Goal: Task Accomplishment & Management: Manage account settings

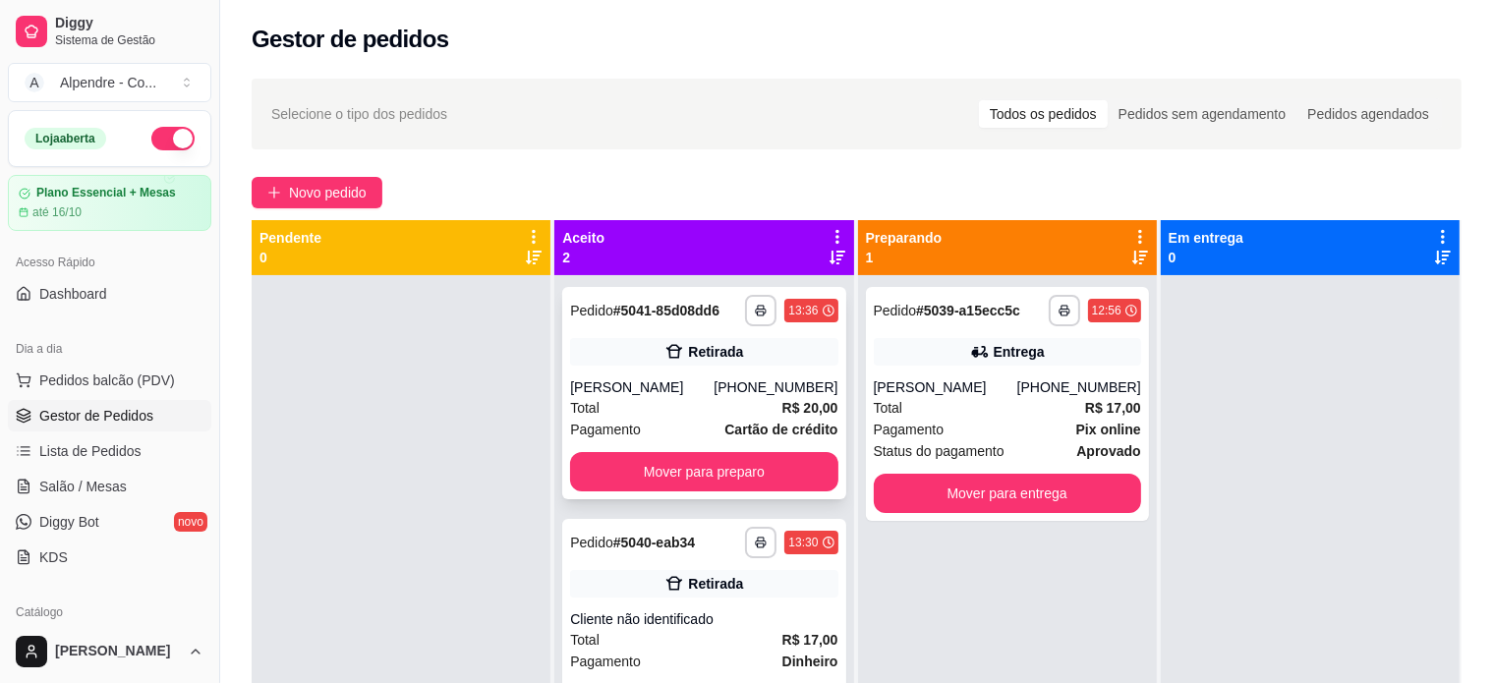
click at [636, 412] on div "Total R$ 20,00" at bounding box center [703, 408] width 267 height 22
click at [1025, 569] on div "**********" at bounding box center [1007, 616] width 299 height 683
click at [1034, 181] on div "Novo pedido" at bounding box center [857, 192] width 1210 height 31
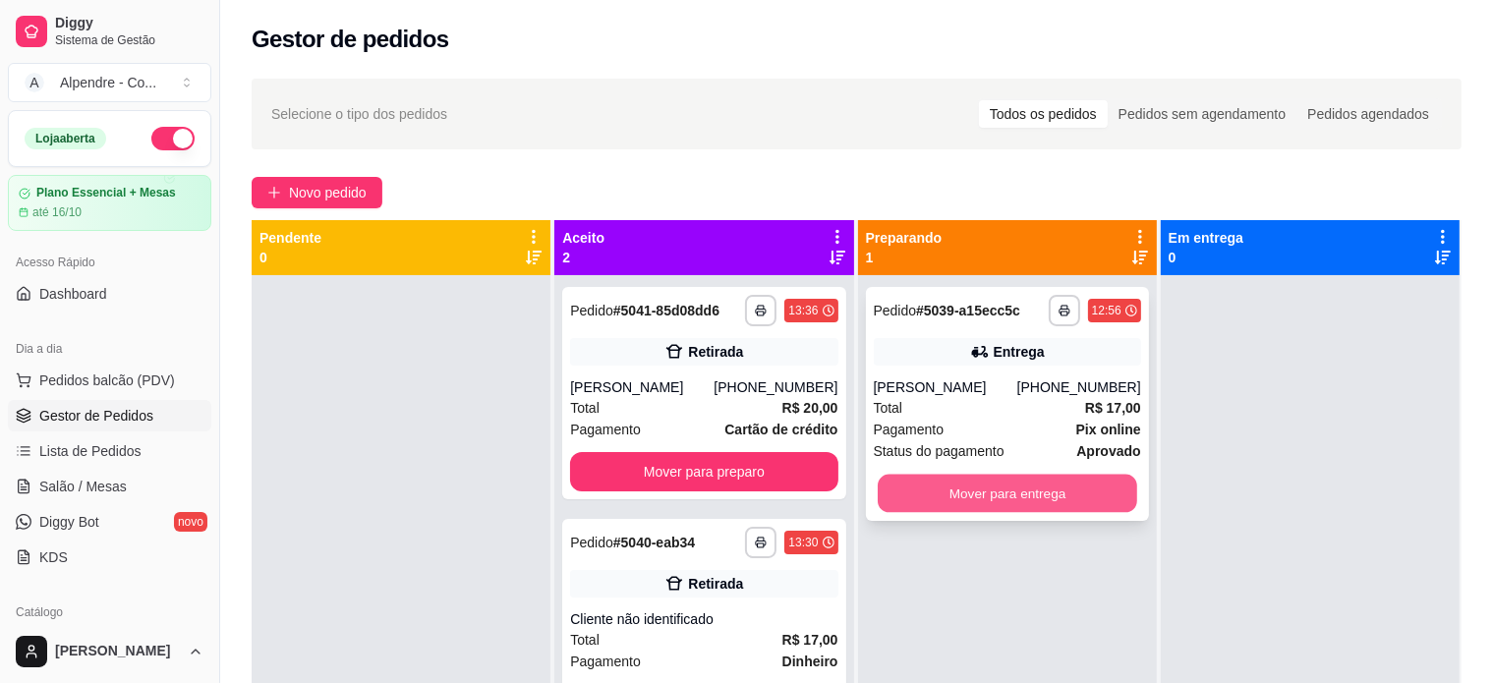
click at [971, 492] on button "Mover para entrega" at bounding box center [1007, 494] width 259 height 38
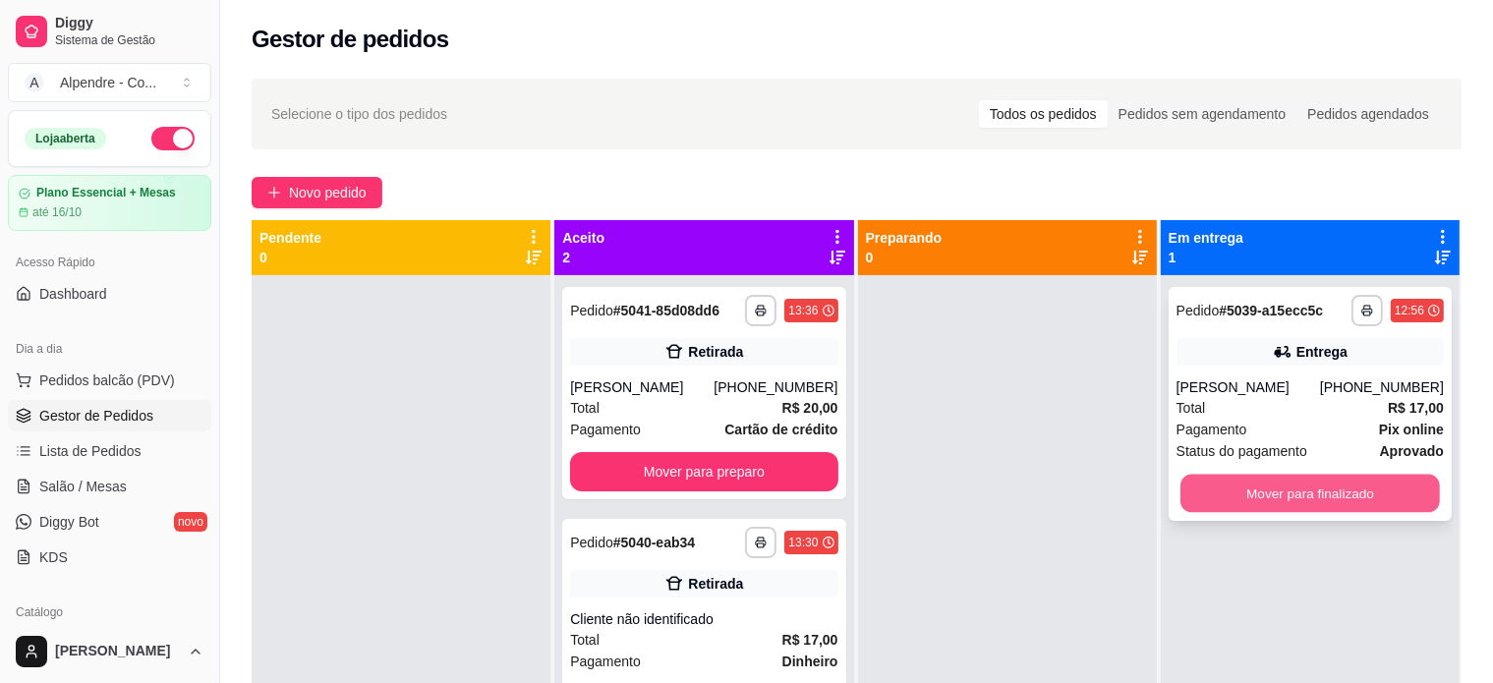
click at [1297, 498] on button "Mover para finalizado" at bounding box center [1309, 494] width 259 height 38
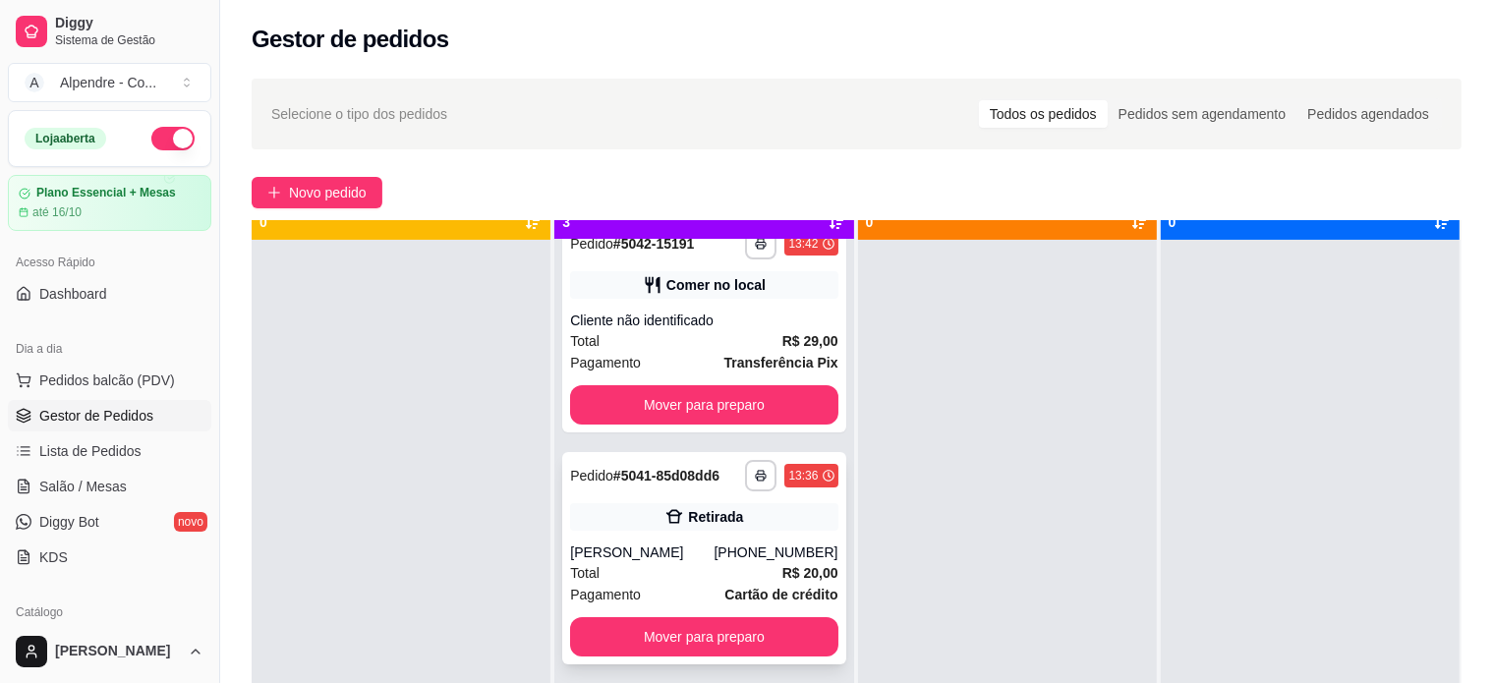
scroll to position [55, 0]
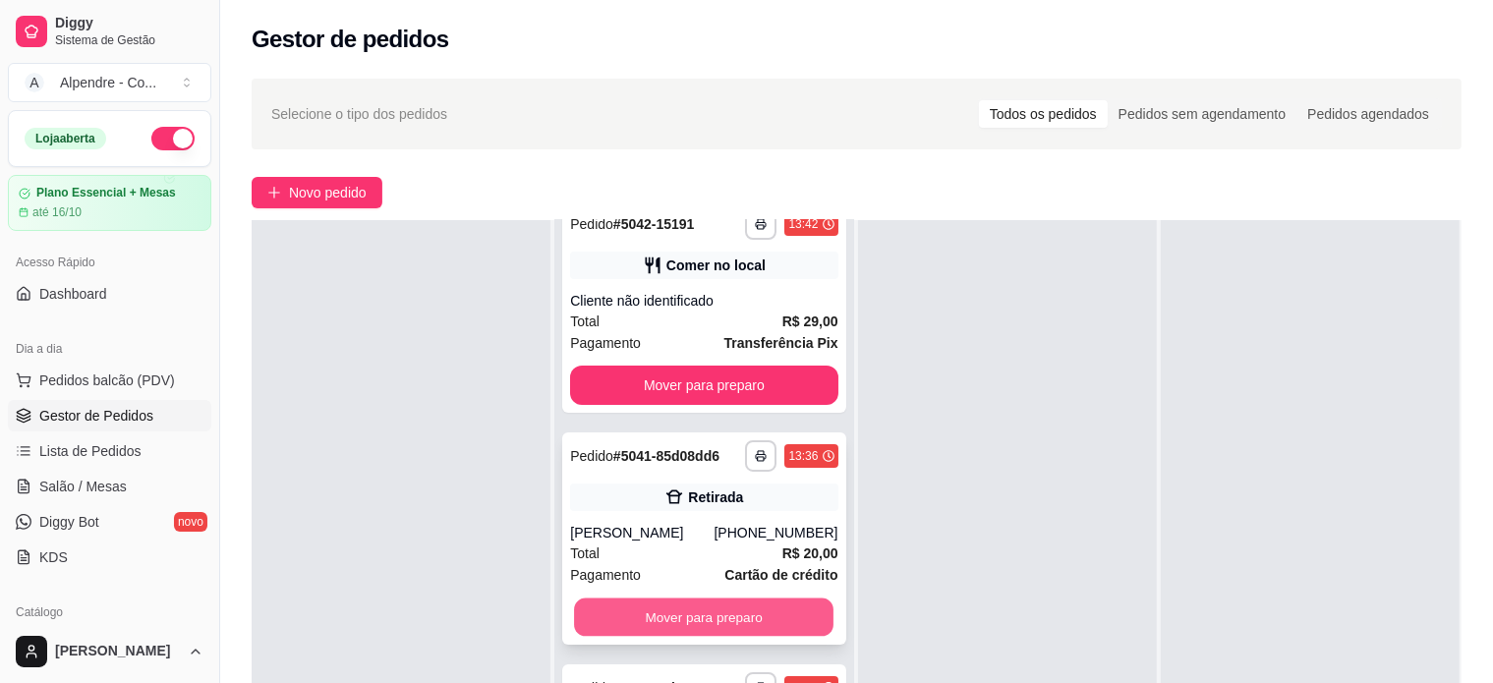
click at [703, 615] on button "Mover para preparo" at bounding box center [703, 617] width 259 height 38
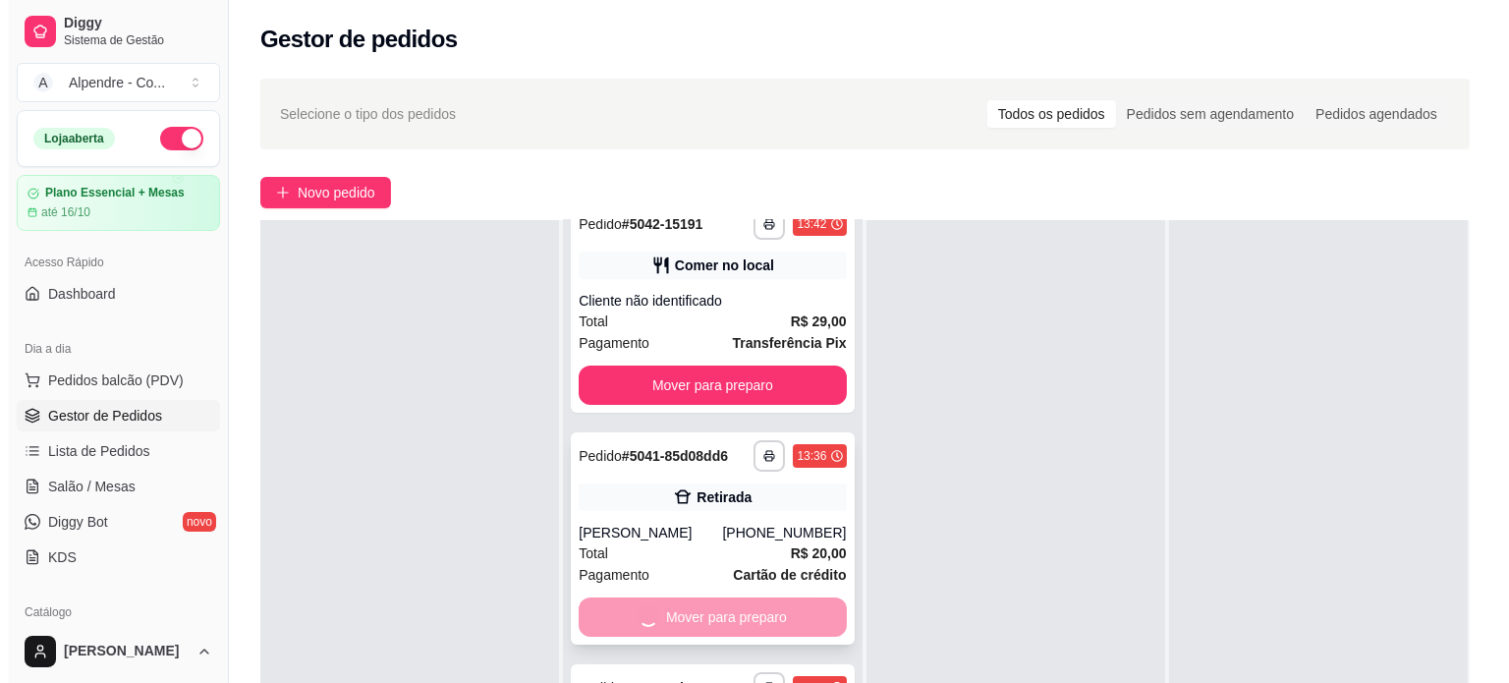
scroll to position [0, 0]
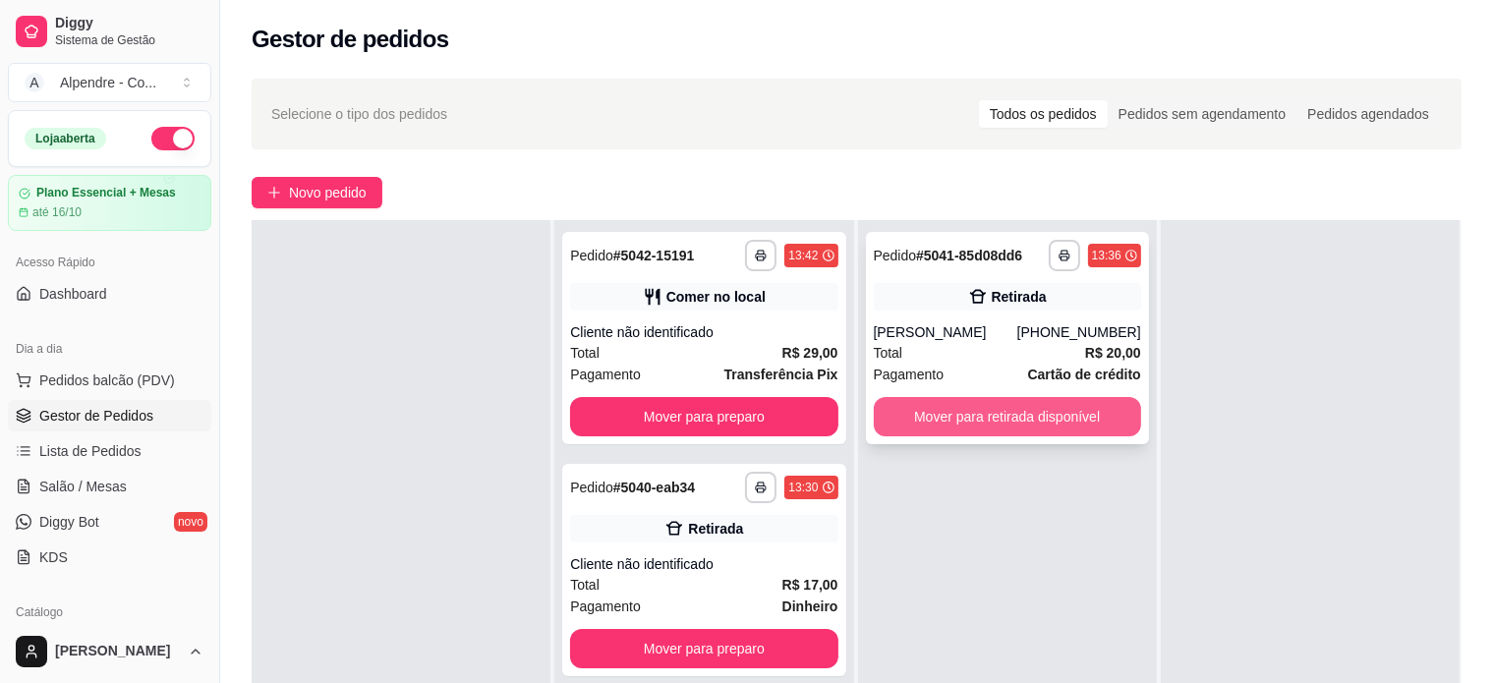
click at [963, 418] on button "Mover para retirada disponível" at bounding box center [1007, 416] width 267 height 39
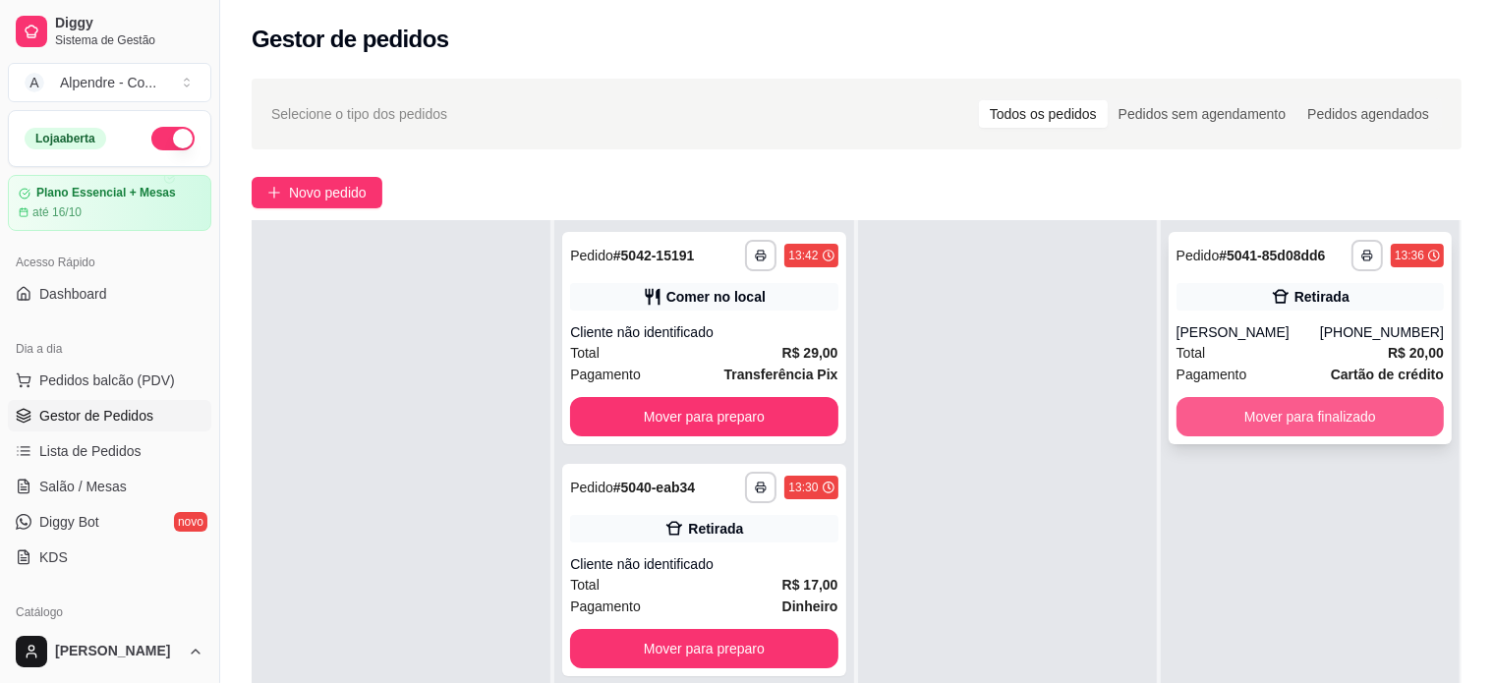
click at [1368, 413] on button "Mover para finalizado" at bounding box center [1309, 416] width 267 height 39
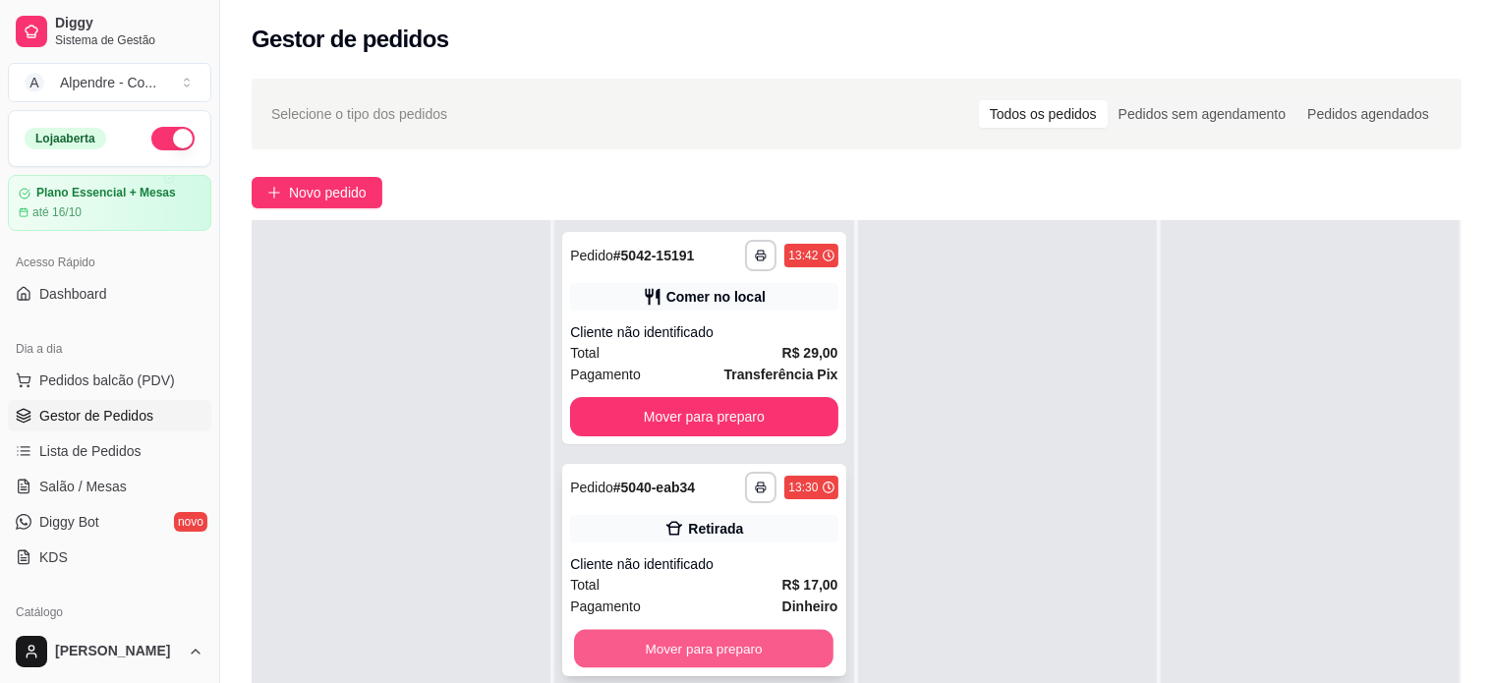
click at [708, 633] on button "Mover para preparo" at bounding box center [703, 649] width 259 height 38
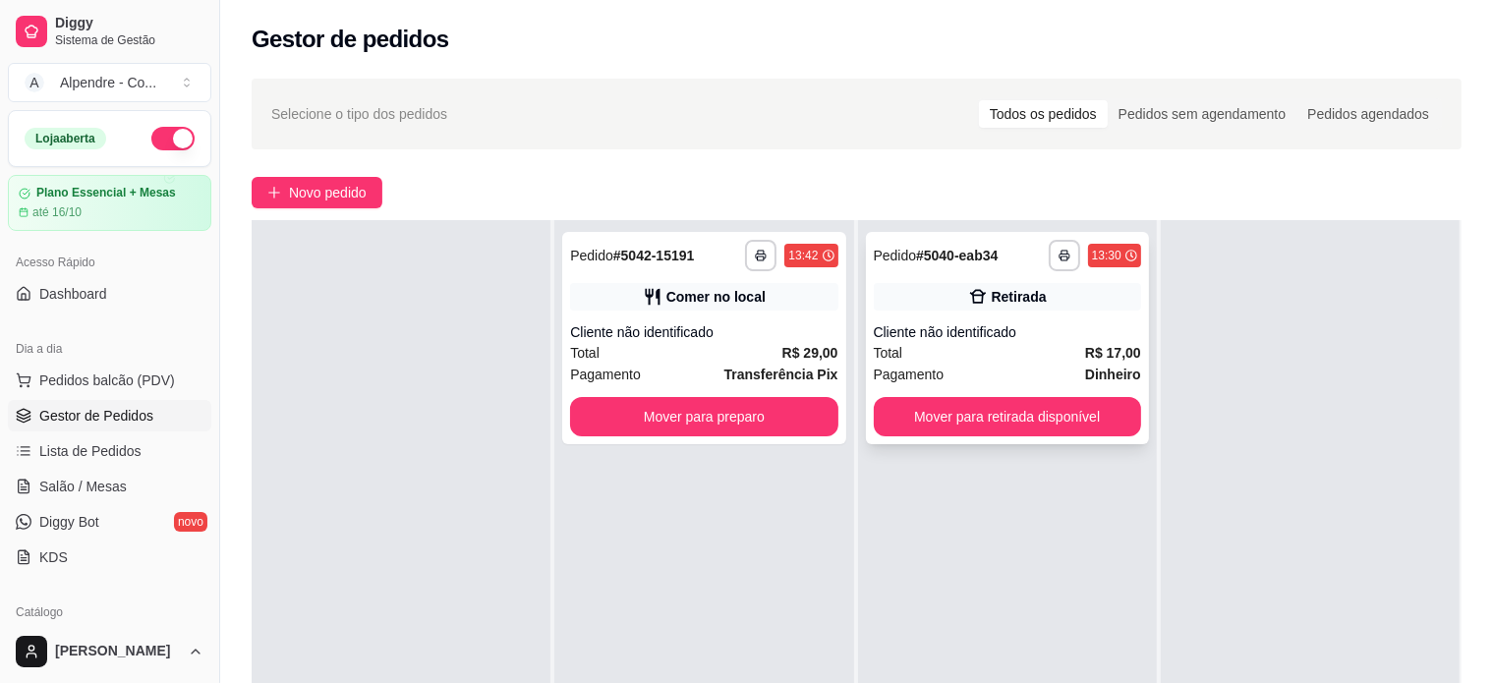
click at [1014, 356] on div "Total R$ 17,00" at bounding box center [1007, 353] width 267 height 22
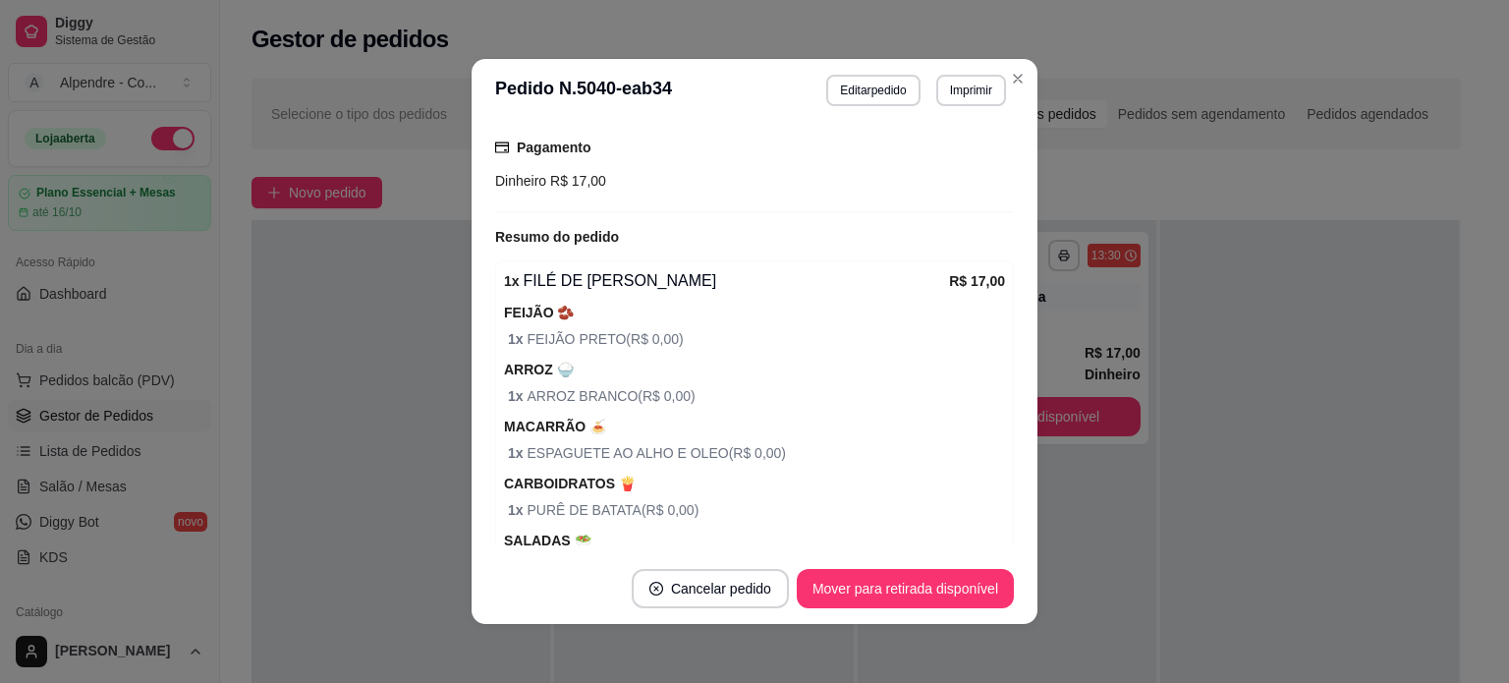
scroll to position [374, 0]
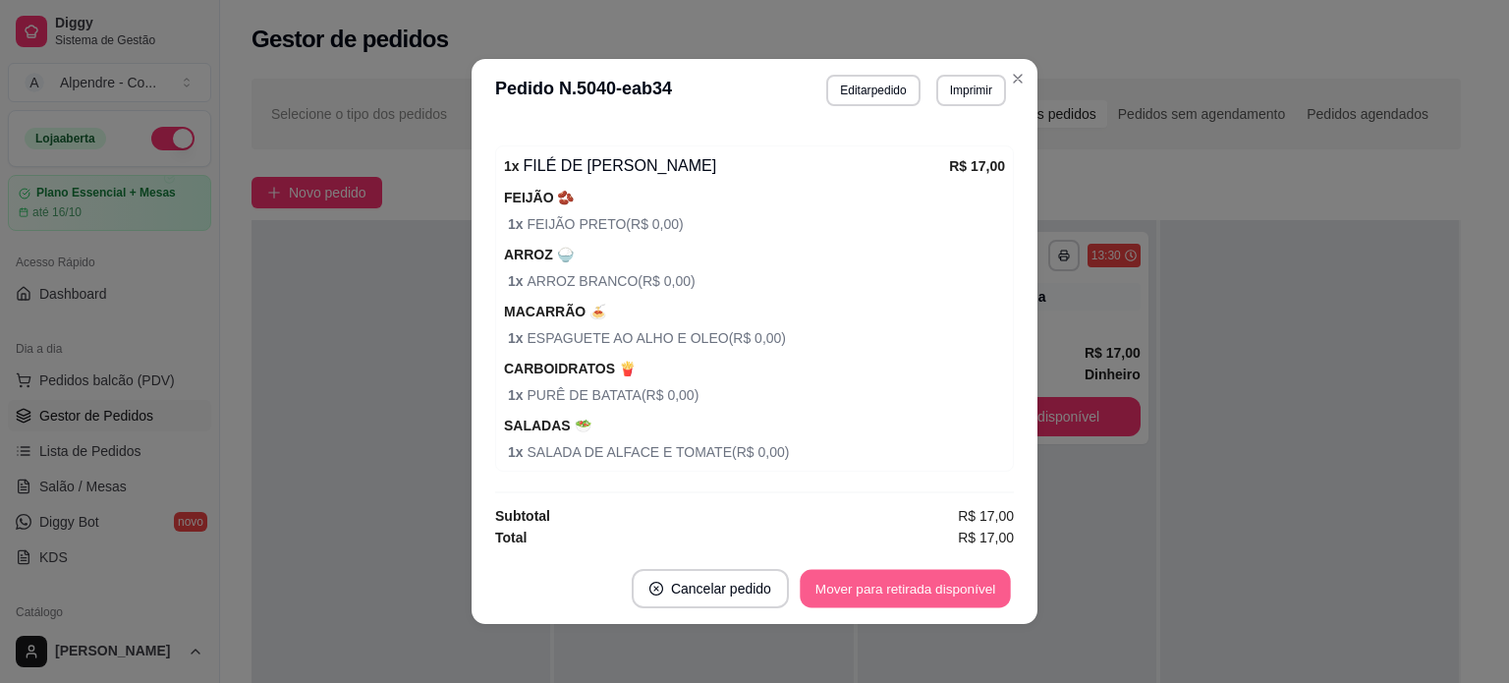
click at [883, 589] on button "Mover para retirada disponível" at bounding box center [905, 589] width 210 height 38
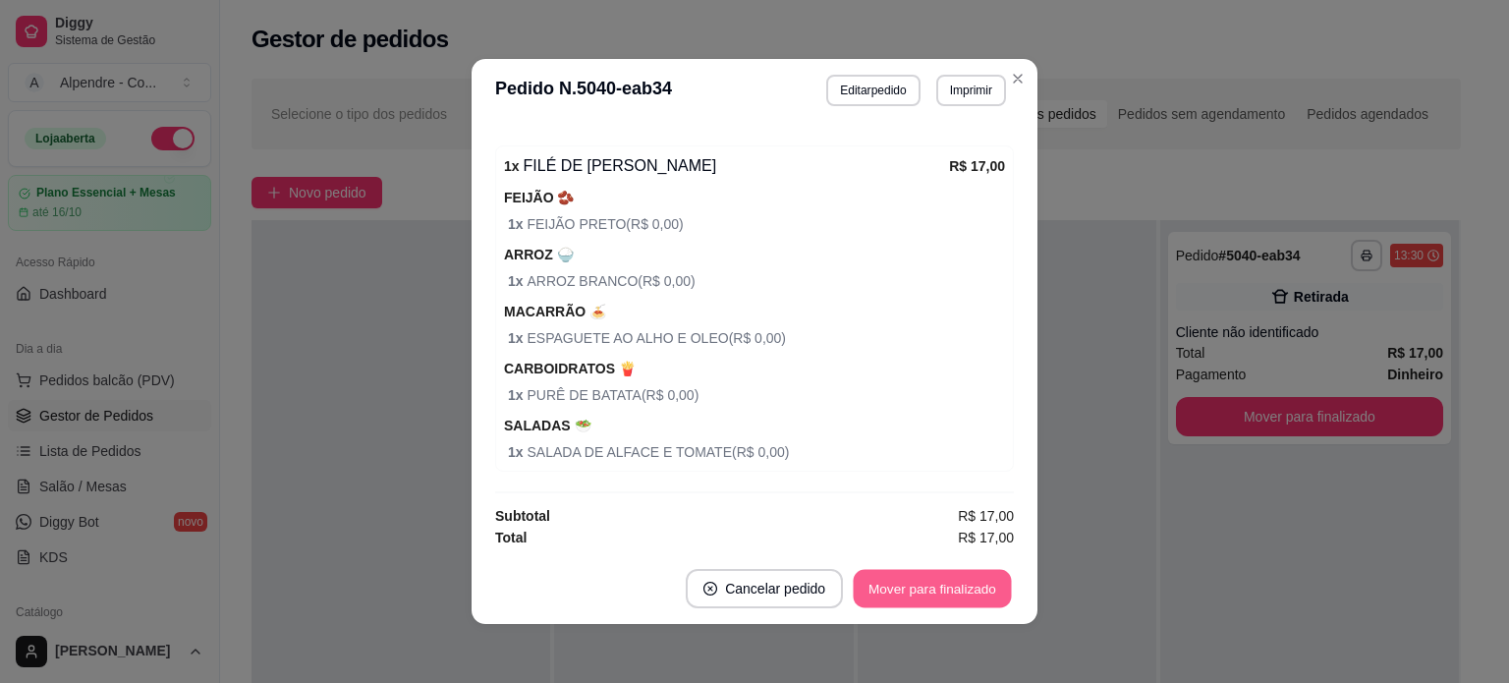
click at [883, 589] on button "Mover para finalizado" at bounding box center [933, 589] width 158 height 38
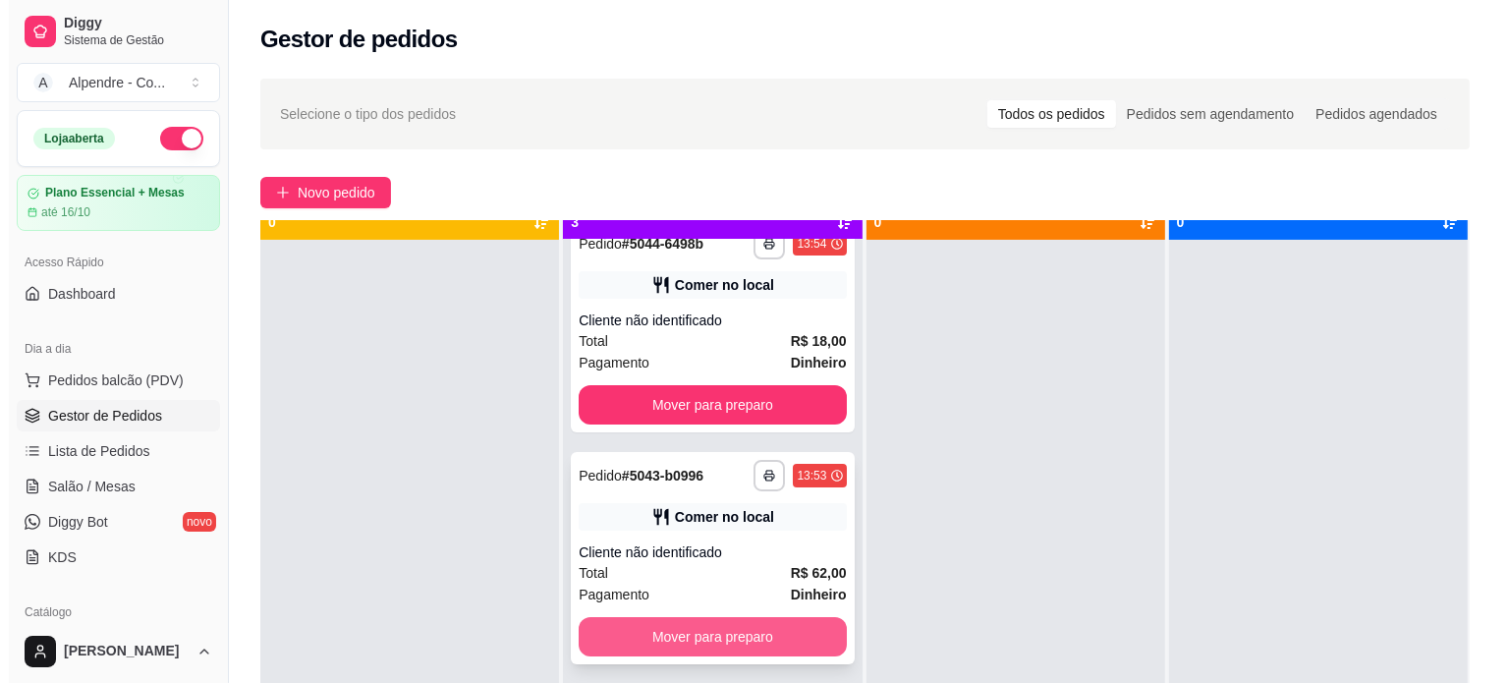
scroll to position [55, 0]
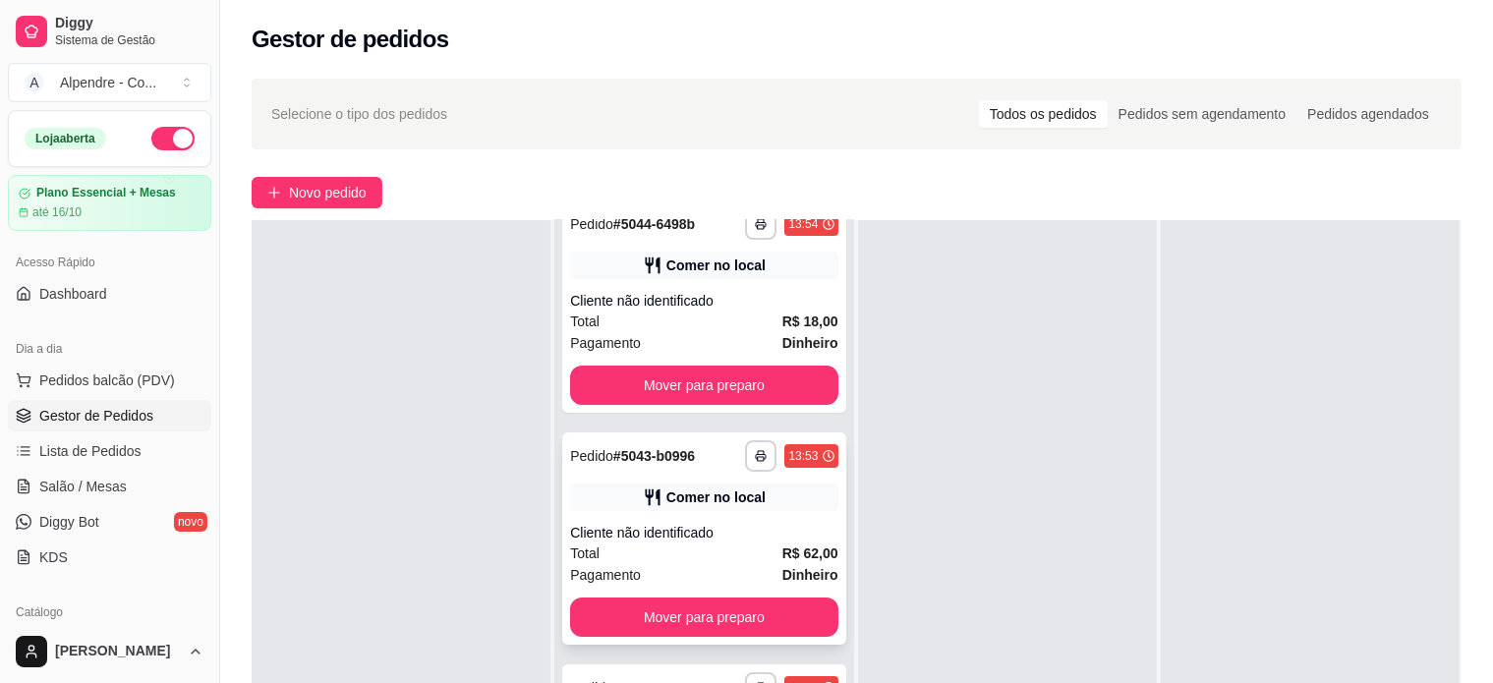
click at [713, 566] on div "Pagamento Dinheiro" at bounding box center [703, 575] width 267 height 22
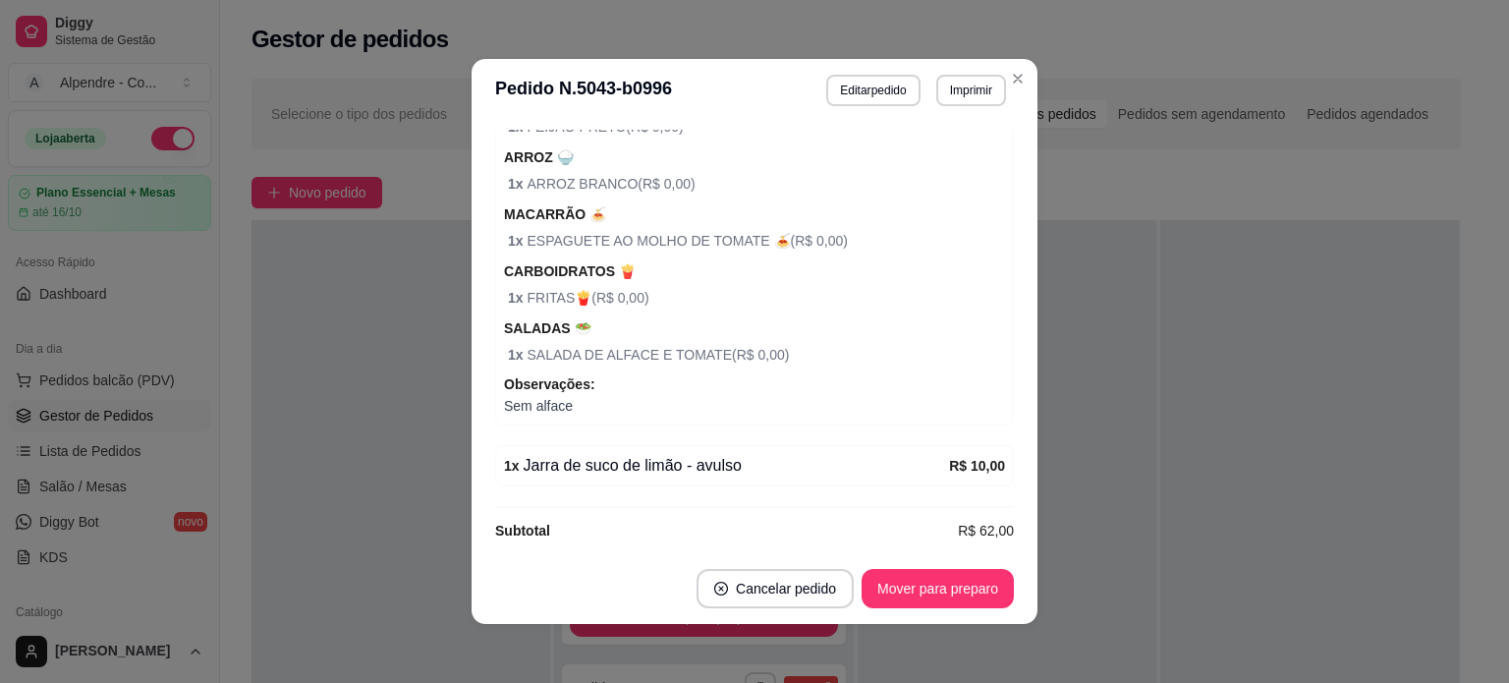
scroll to position [831, 0]
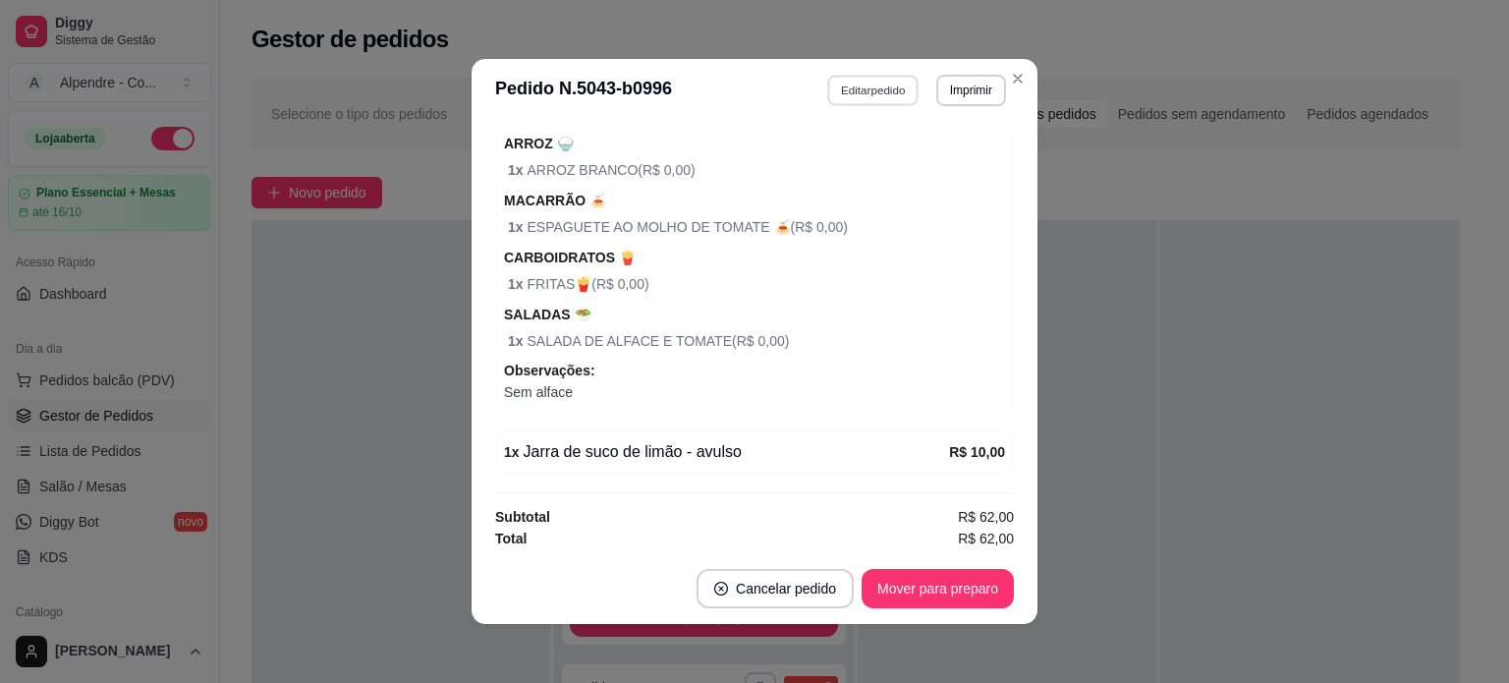
click at [885, 100] on button "Editar pedido" at bounding box center [873, 90] width 91 height 30
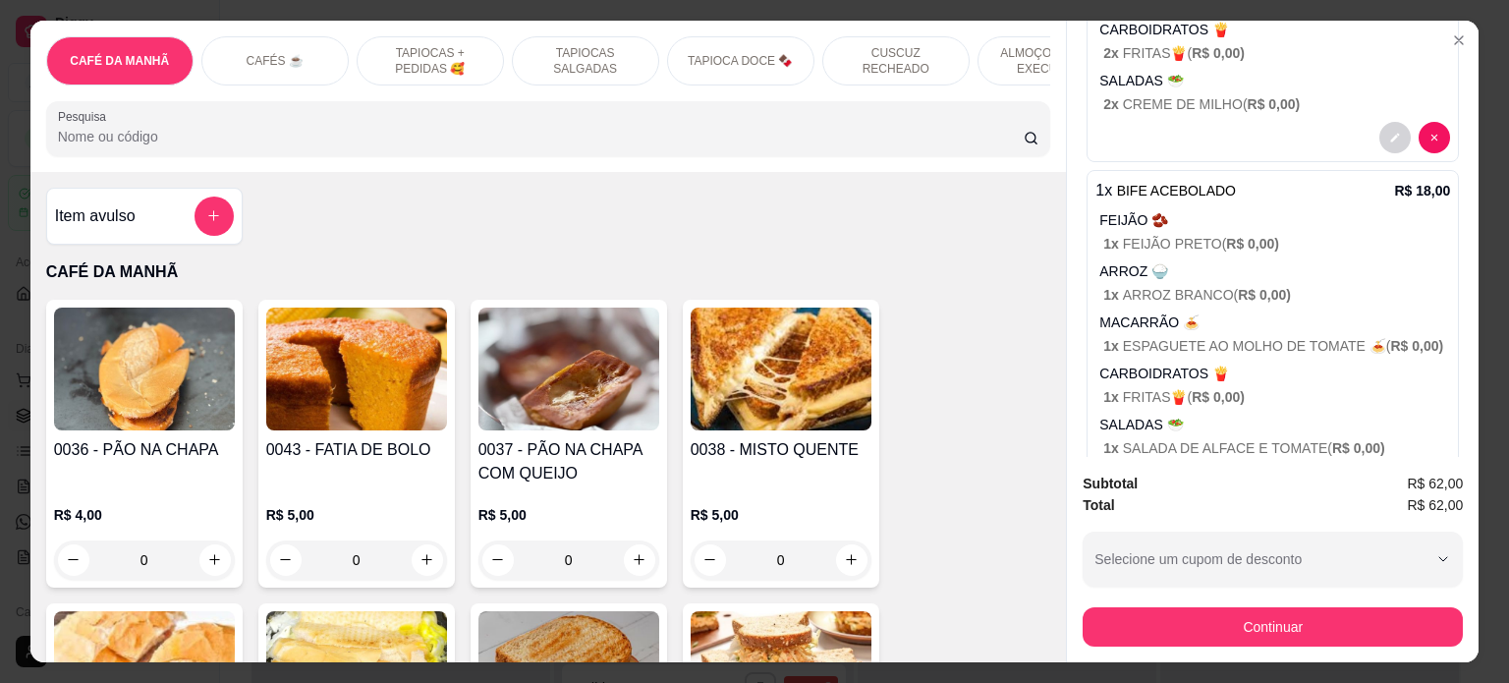
scroll to position [599, 0]
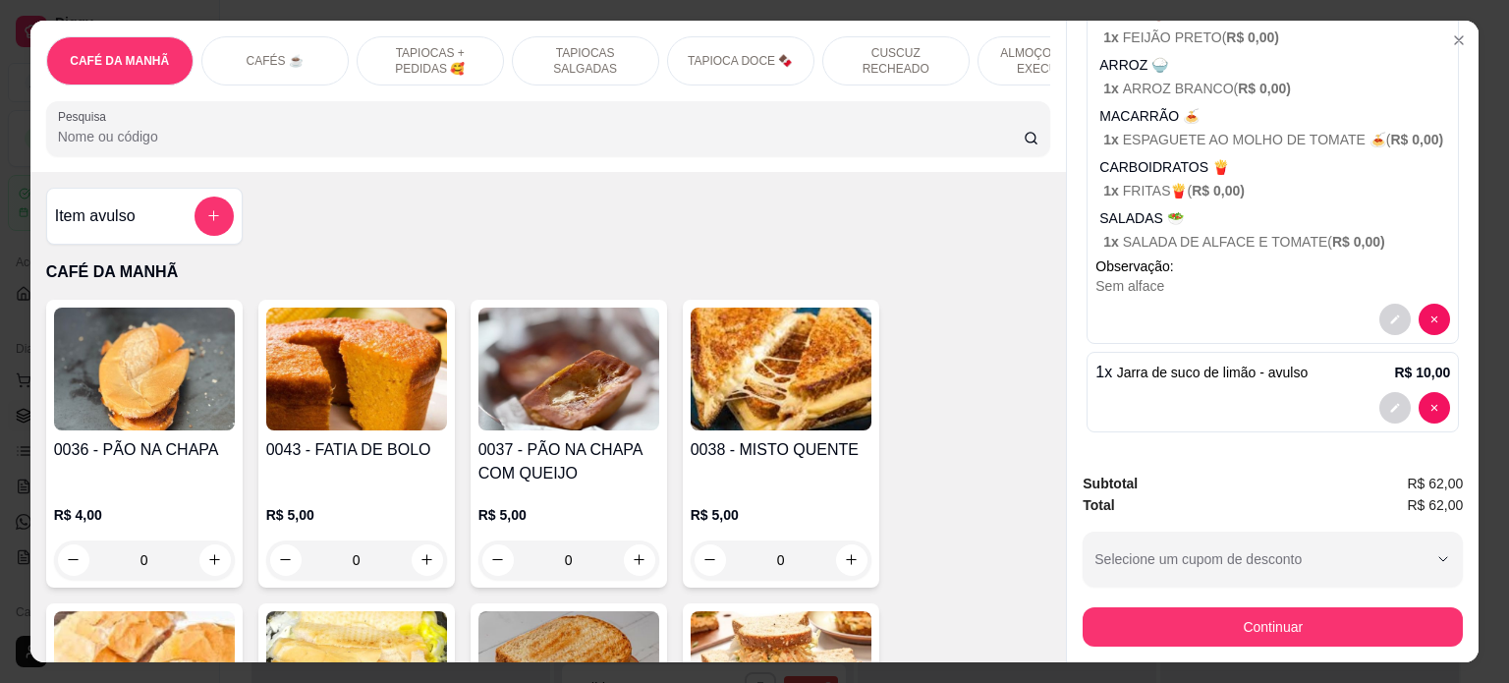
click at [1242, 376] on div "1 x Jarra de suco de limão - avulso R$ 10,00" at bounding box center [1273, 392] width 372 height 81
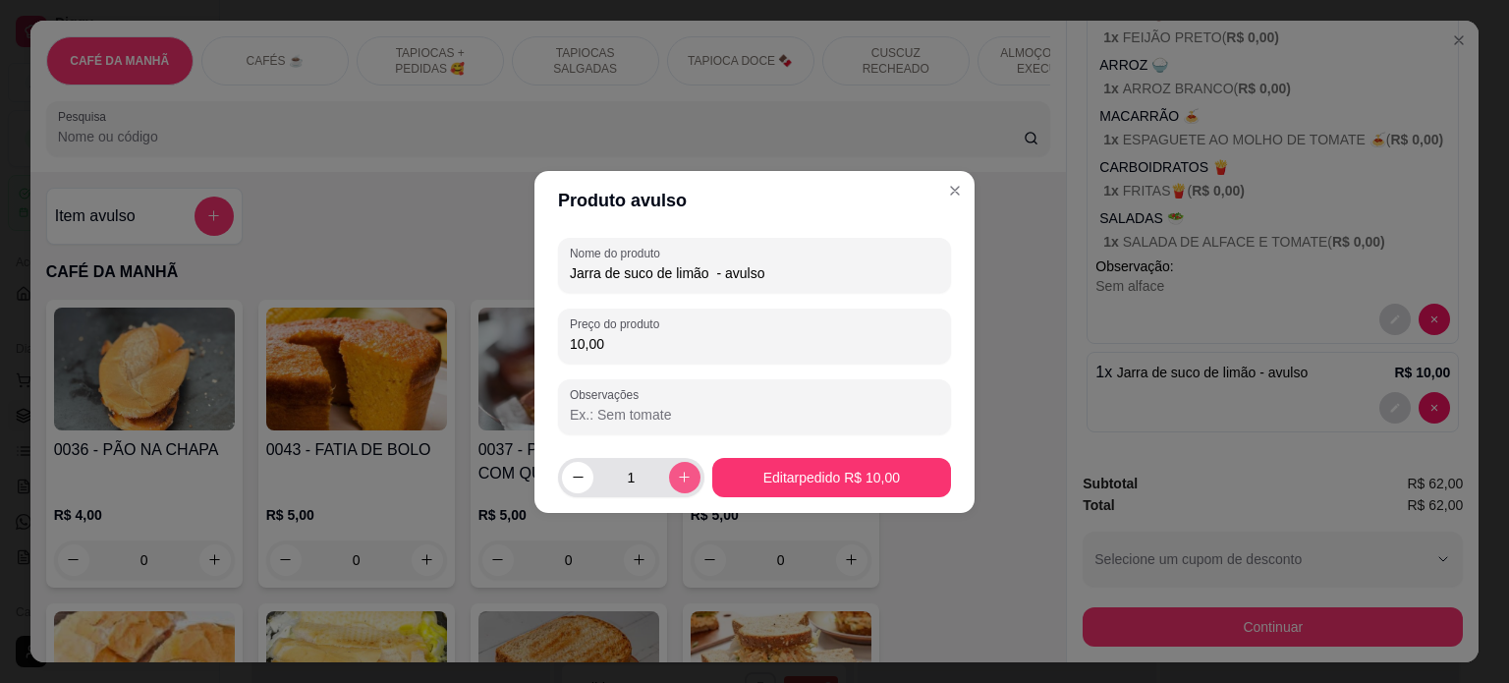
click at [669, 468] on button "increase-product-quantity" at bounding box center [684, 477] width 31 height 31
type input "2"
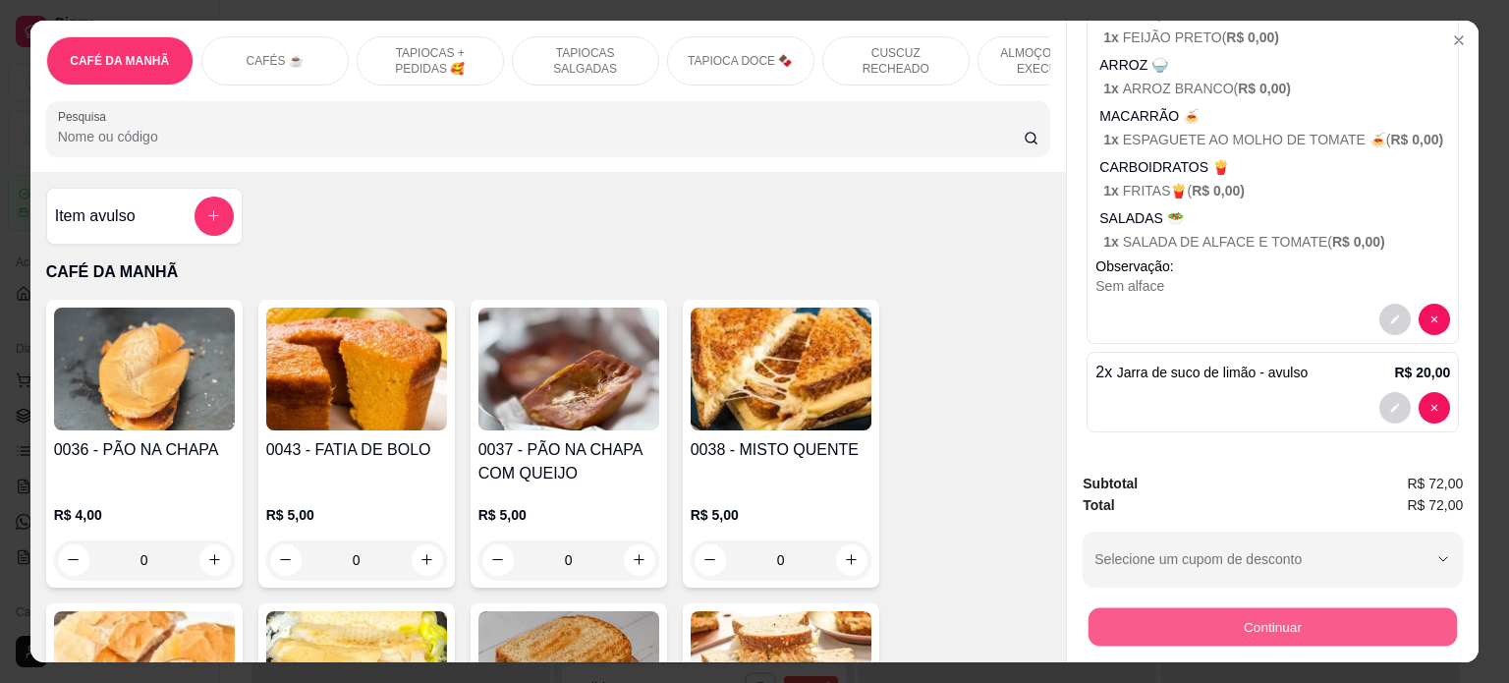
click at [1244, 617] on button "Continuar" at bounding box center [1273, 627] width 369 height 38
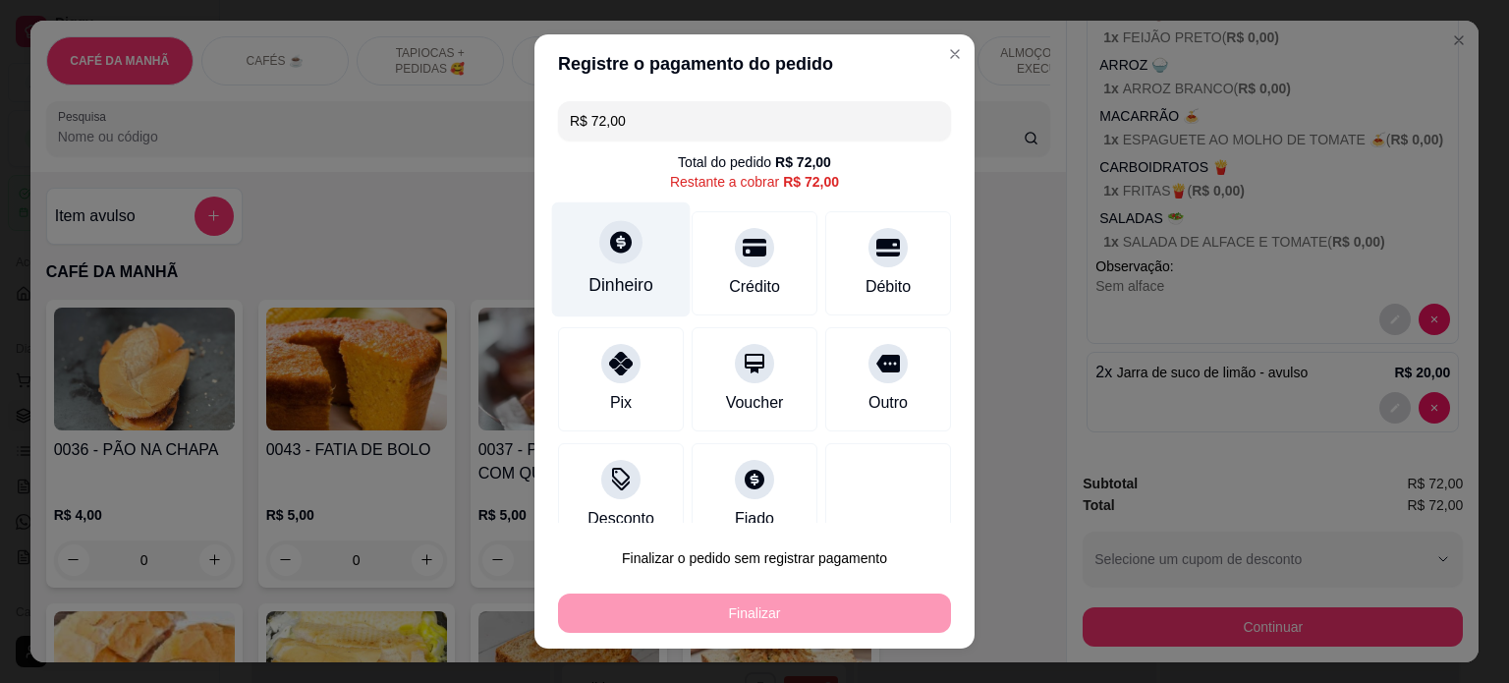
click at [611, 279] on div "Dinheiro" at bounding box center [621, 285] width 65 height 26
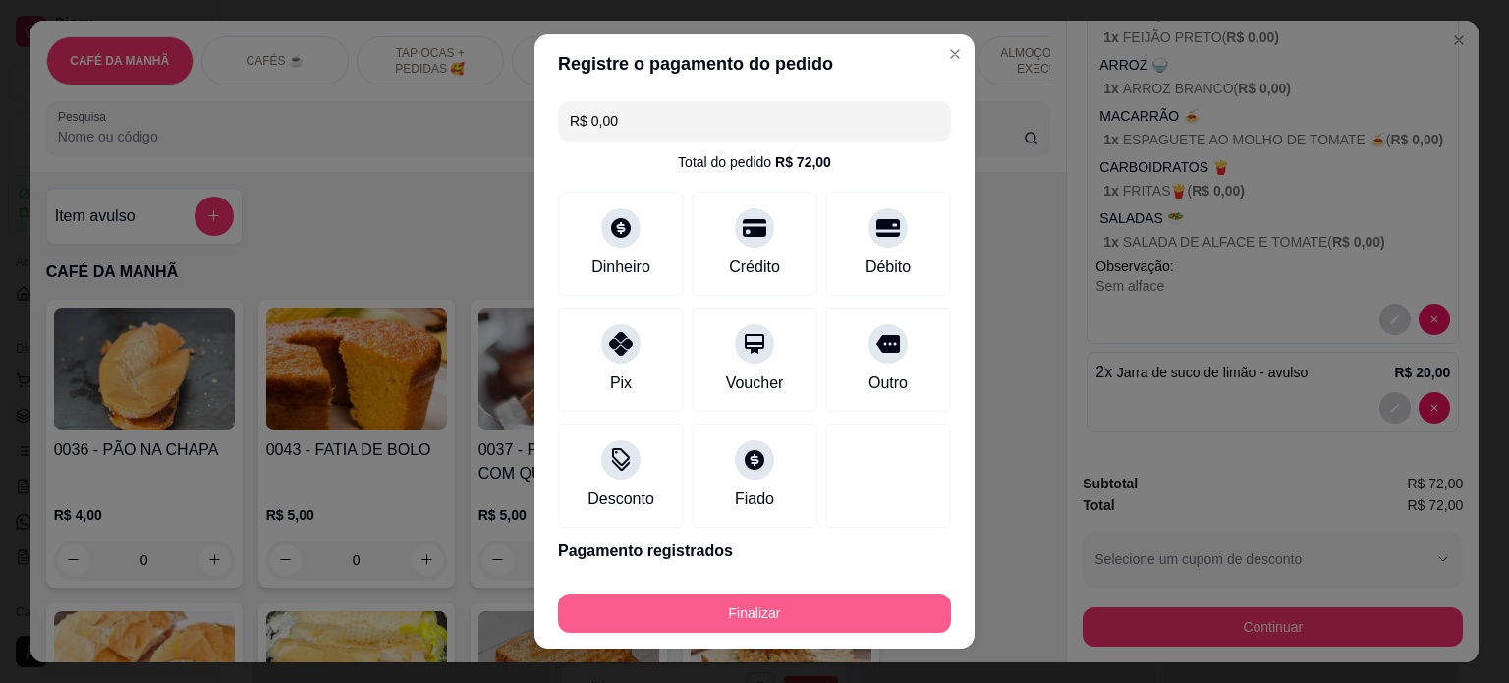
click at [806, 608] on button "Finalizar" at bounding box center [754, 613] width 393 height 39
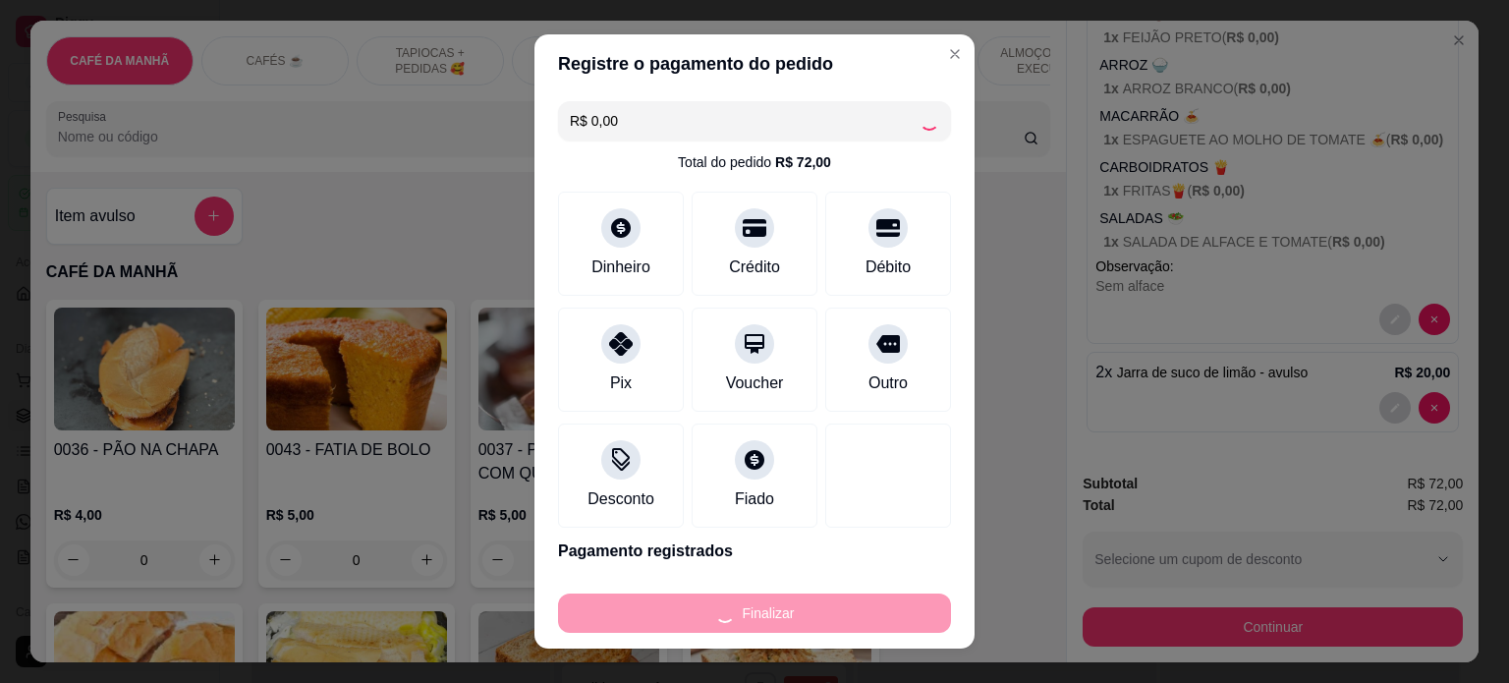
type input "-R$ 72,00"
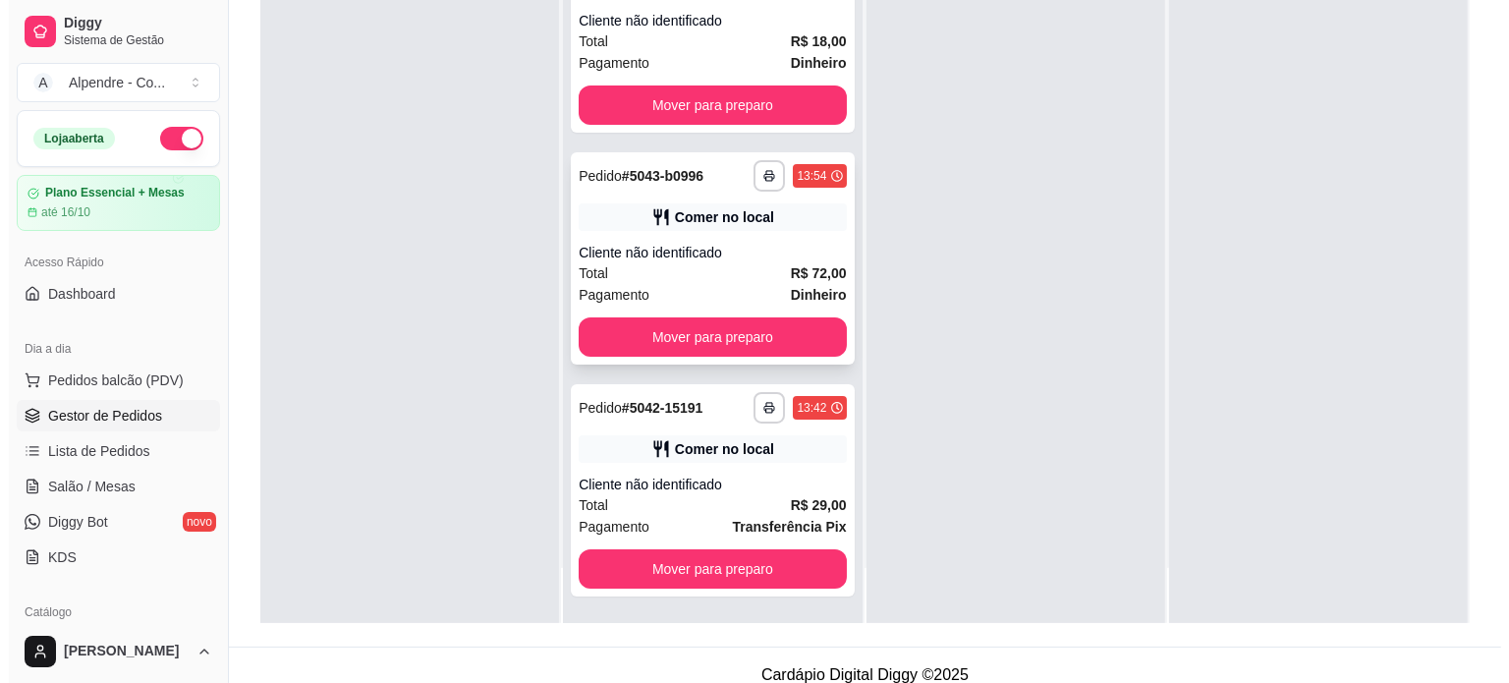
scroll to position [299, 0]
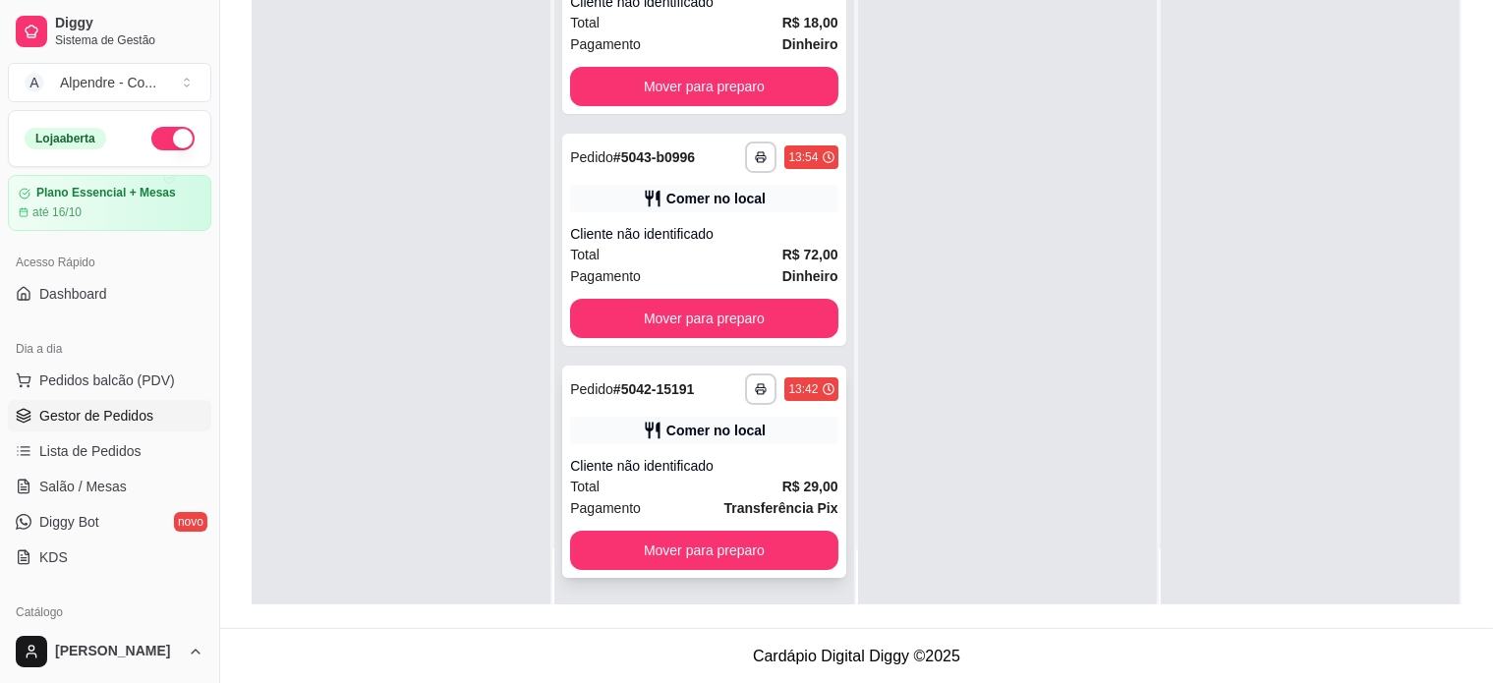
click at [678, 473] on div "Cliente não identificado" at bounding box center [703, 466] width 267 height 20
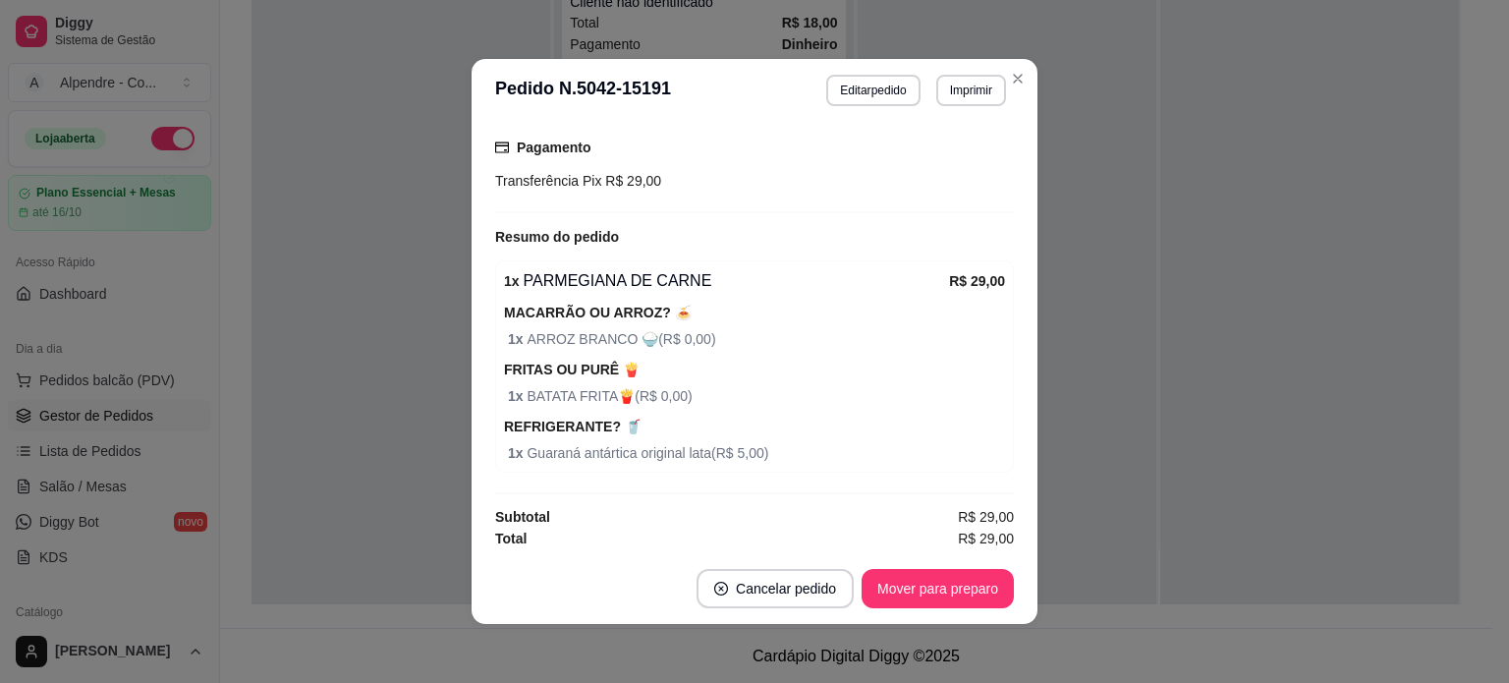
scroll to position [260, 0]
click at [913, 578] on button "Mover para preparo" at bounding box center [938, 588] width 152 height 39
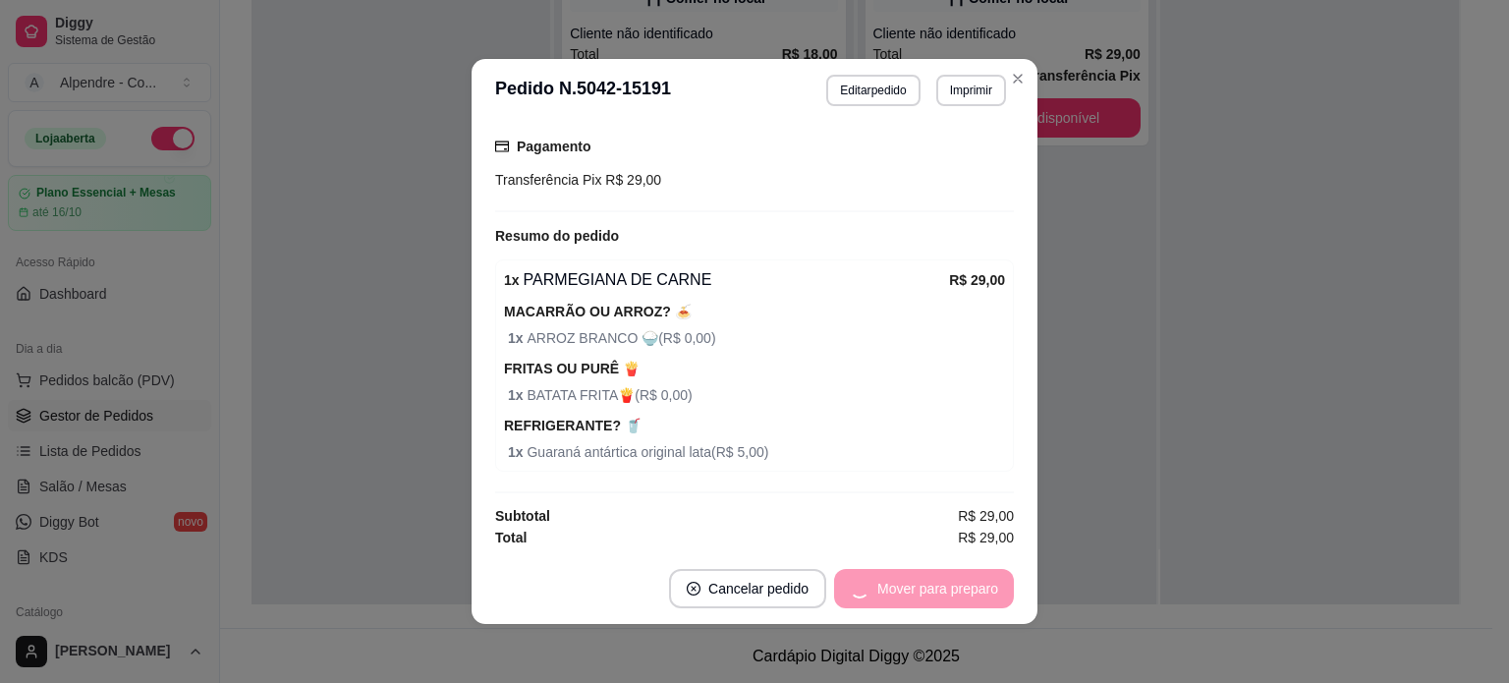
scroll to position [0, 0]
click at [920, 585] on button "Mover para retirada disponível" at bounding box center [905, 589] width 210 height 38
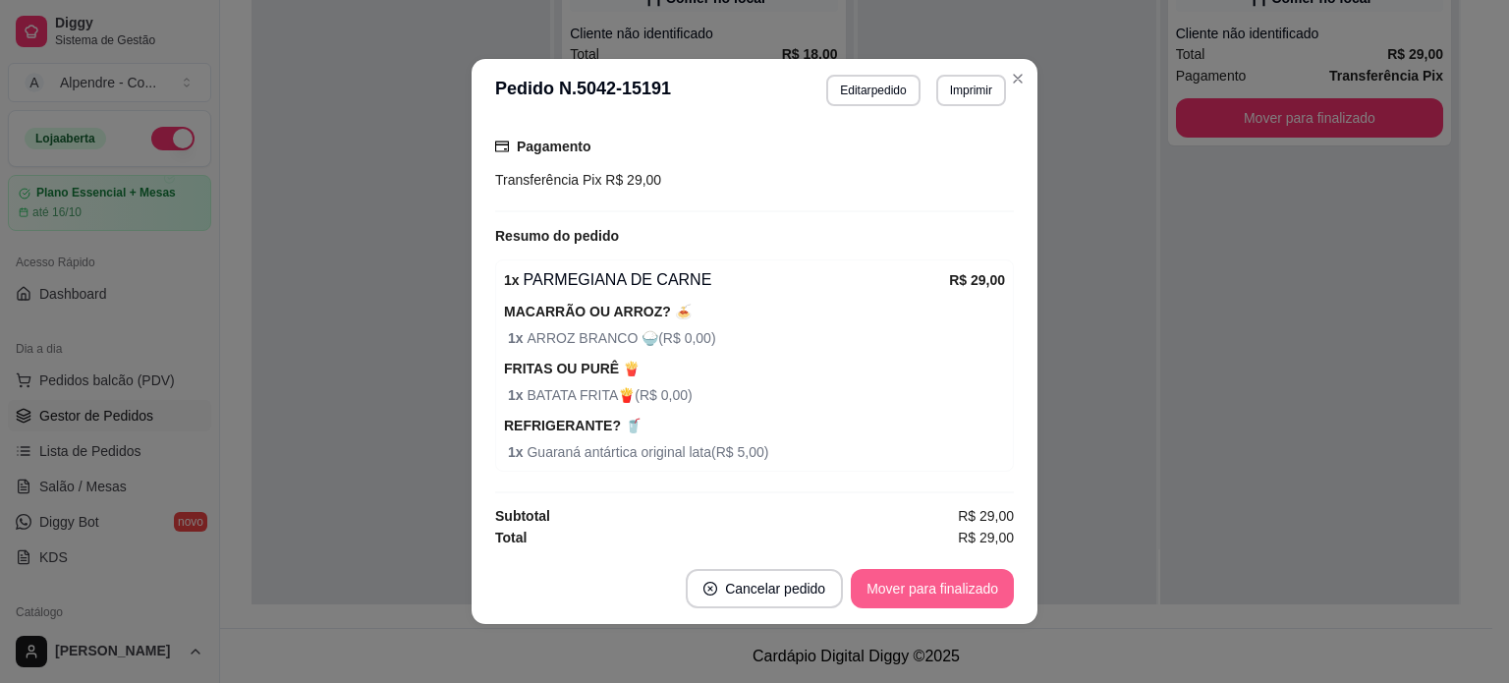
click at [920, 585] on button "Mover para finalizado" at bounding box center [932, 588] width 163 height 39
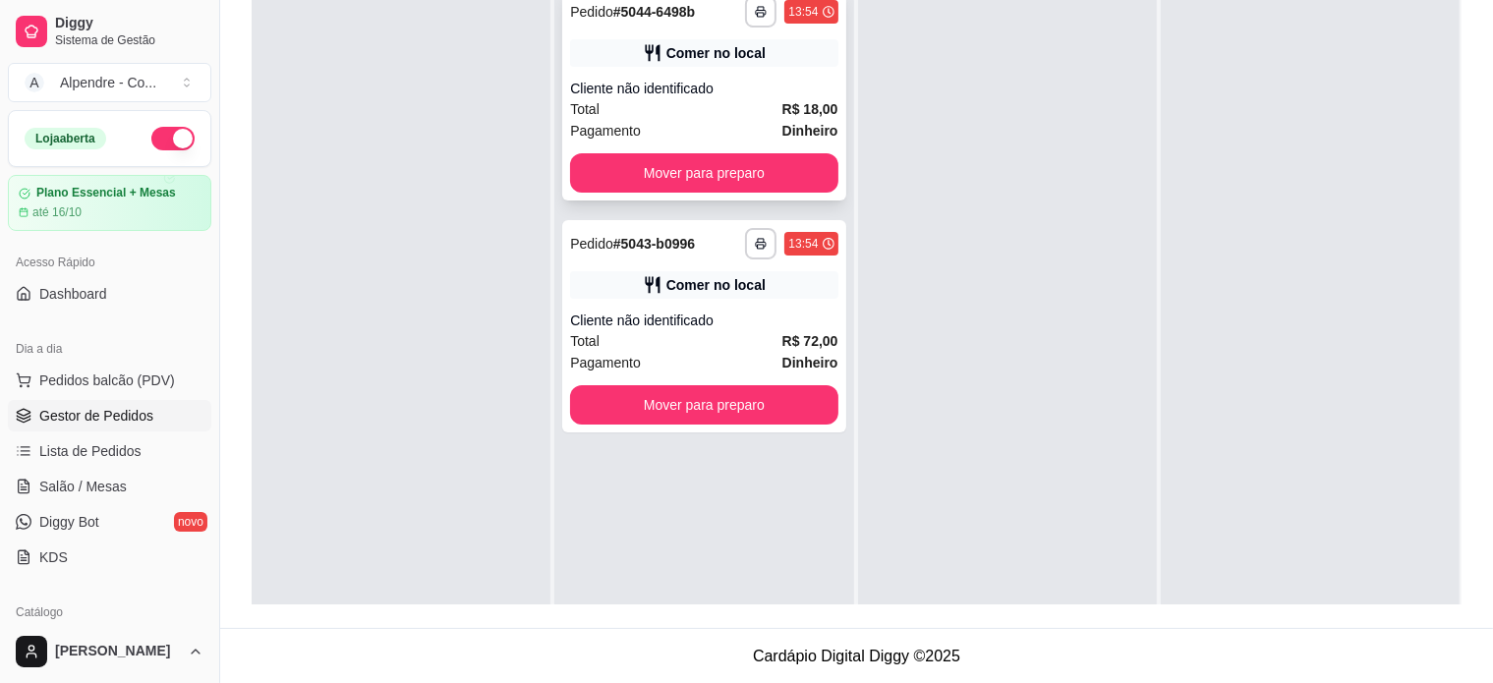
click at [703, 121] on div "Pagamento Dinheiro" at bounding box center [703, 131] width 267 height 22
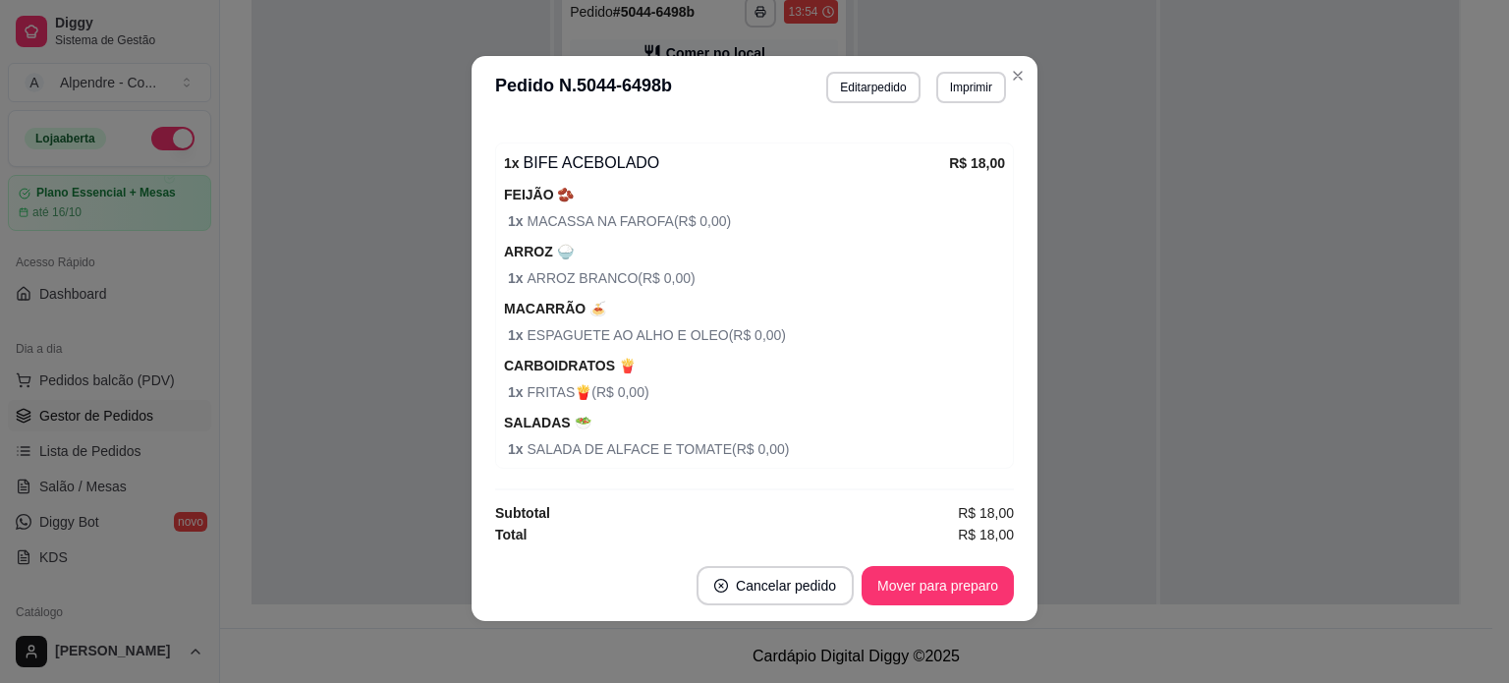
scroll to position [4, 0]
click at [948, 585] on button "Mover para preparo" at bounding box center [937, 585] width 147 height 38
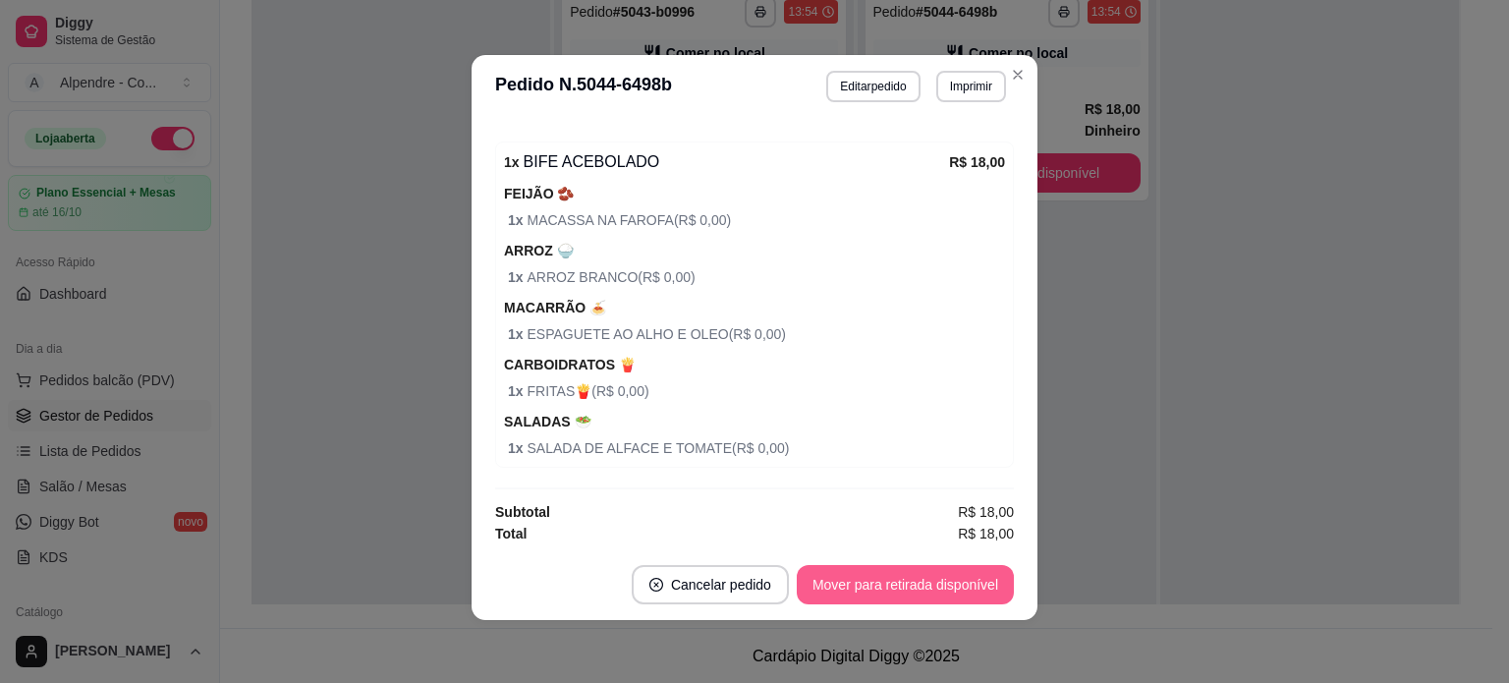
click at [948, 585] on button "Mover para retirada disponível" at bounding box center [905, 584] width 217 height 39
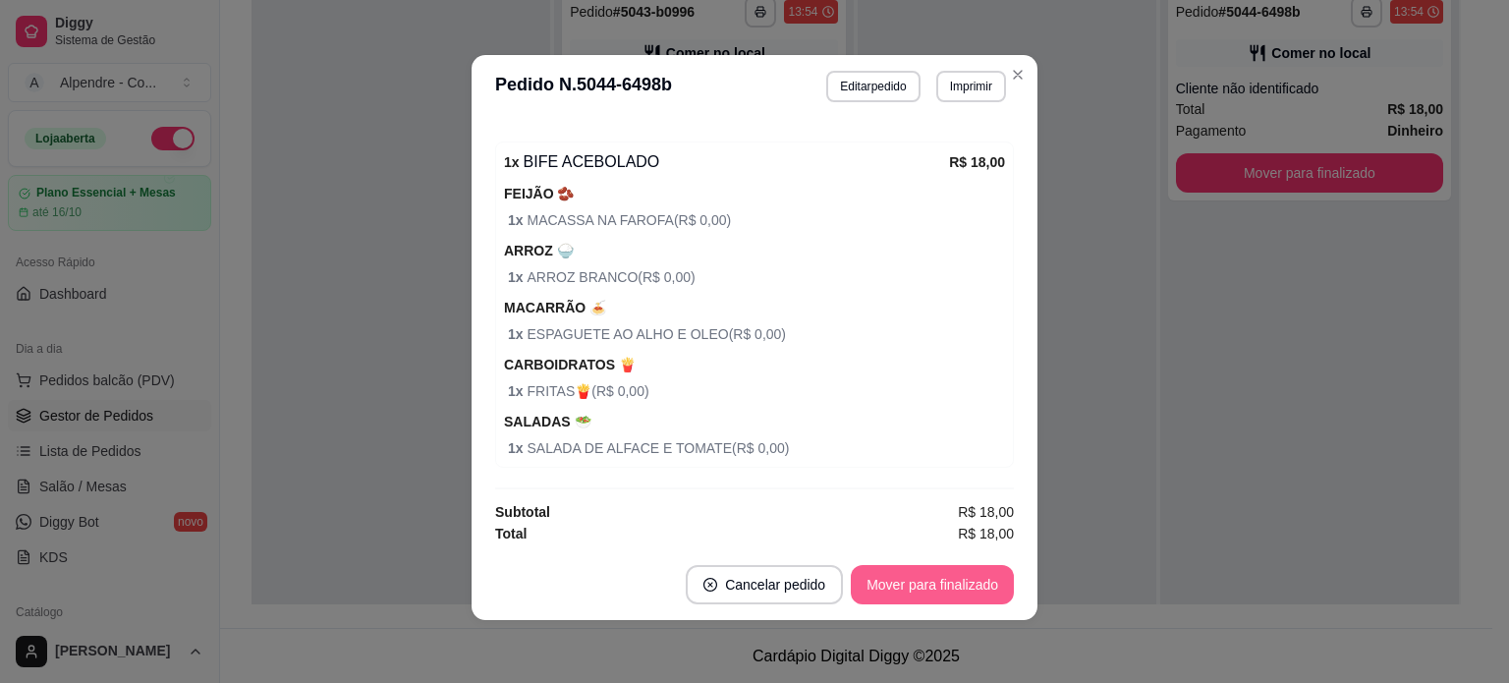
click at [971, 584] on button "Mover para finalizado" at bounding box center [932, 584] width 163 height 39
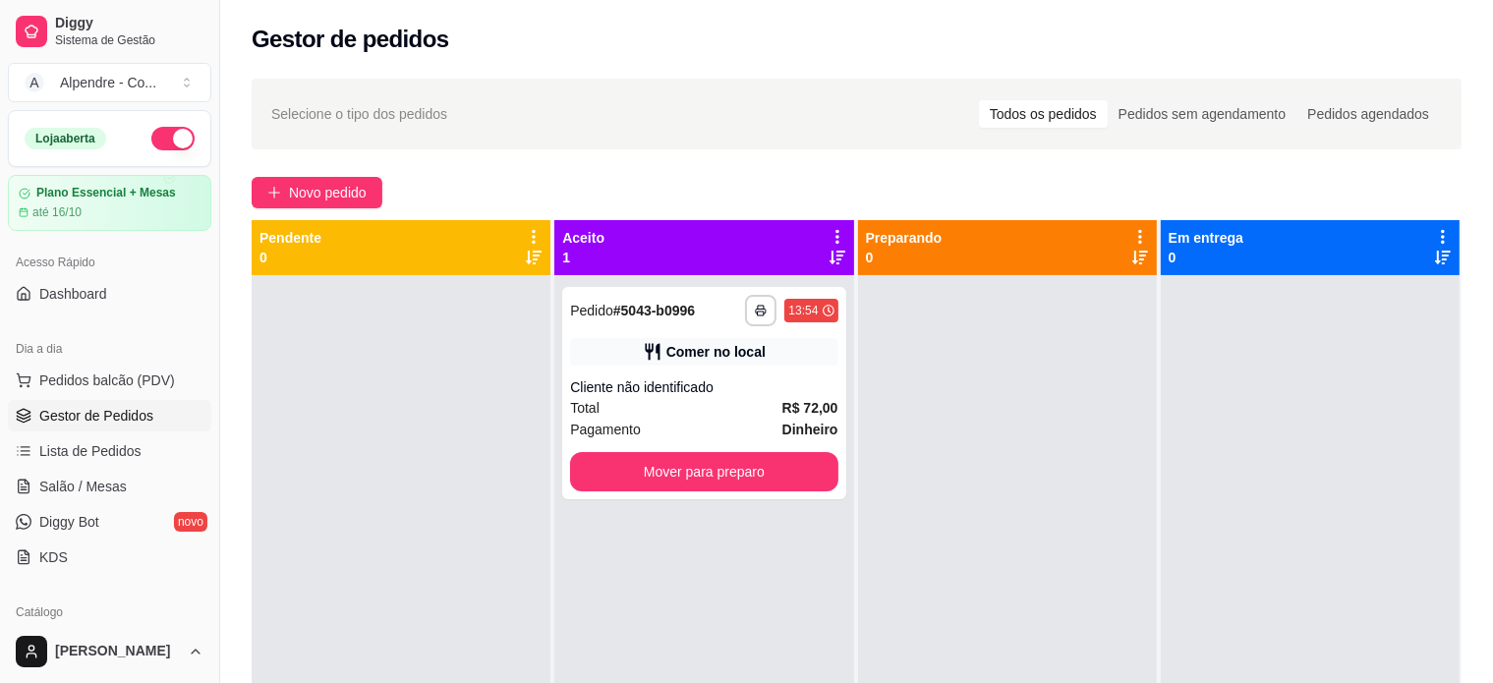
scroll to position [0, 0]
click at [726, 466] on button "Mover para preparo" at bounding box center [703, 472] width 259 height 38
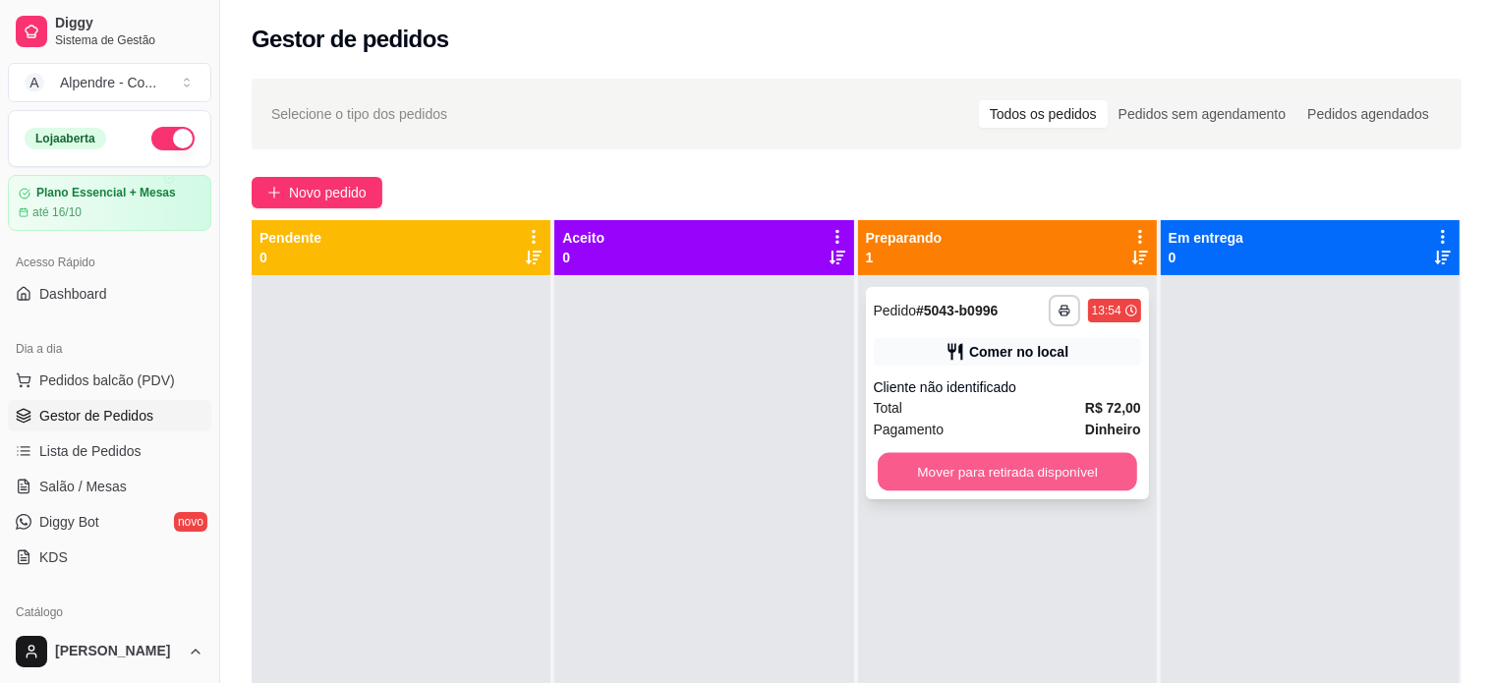
click at [1038, 471] on button "Mover para retirada disponível" at bounding box center [1007, 472] width 259 height 38
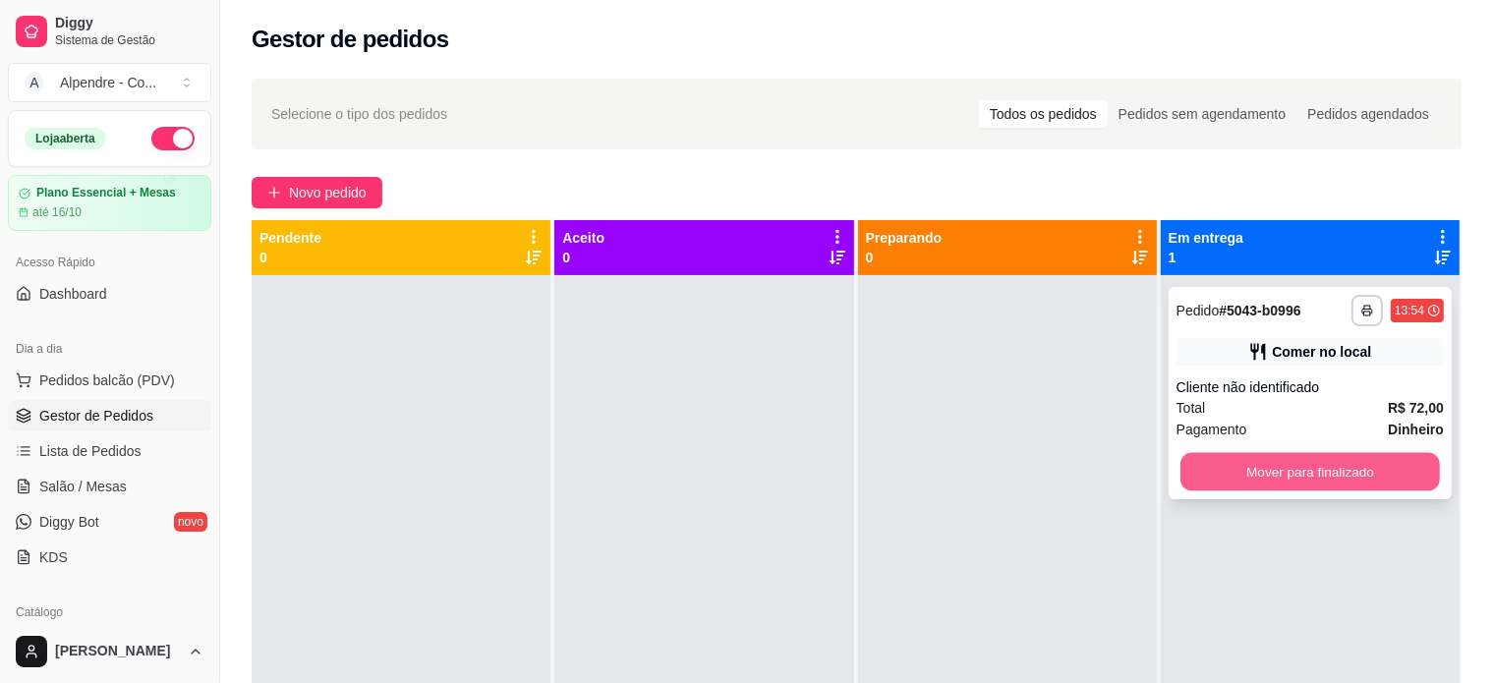
click at [1283, 472] on button "Mover para finalizado" at bounding box center [1309, 472] width 259 height 38
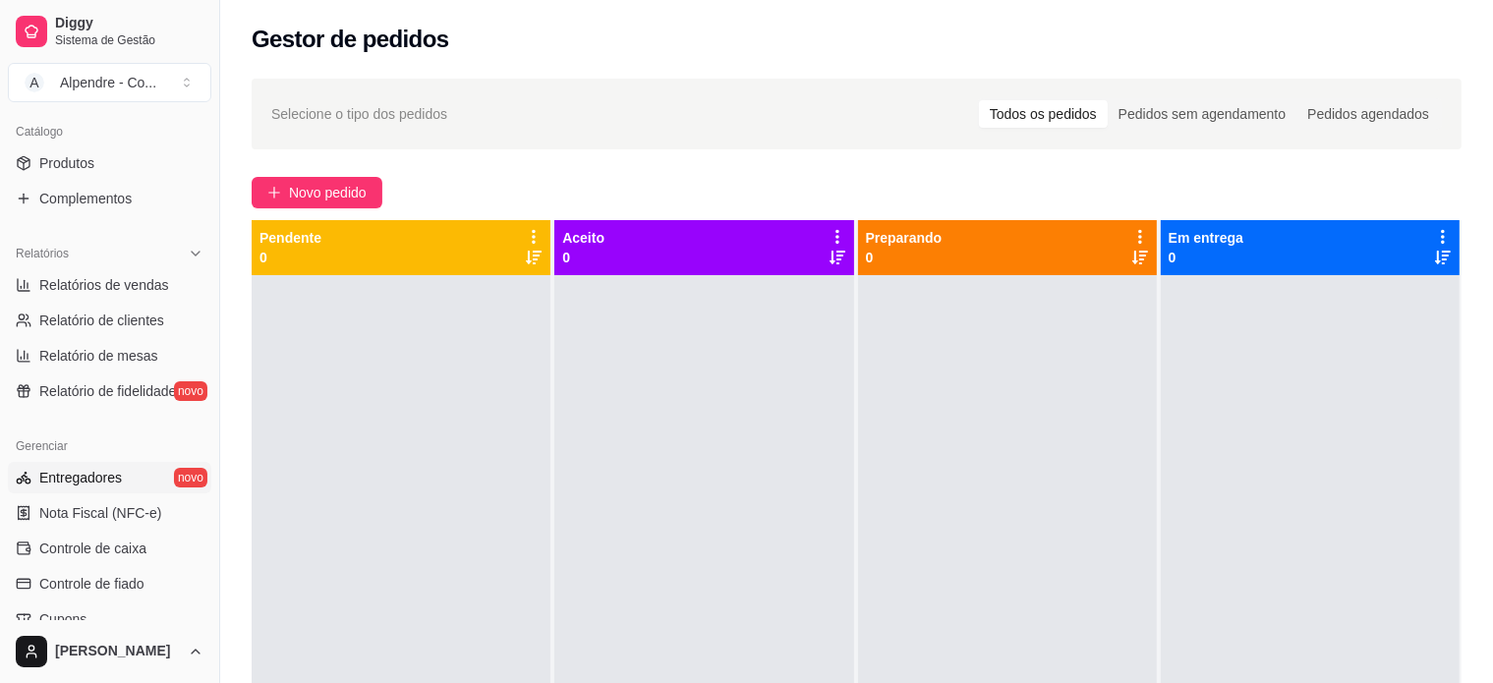
scroll to position [491, 0]
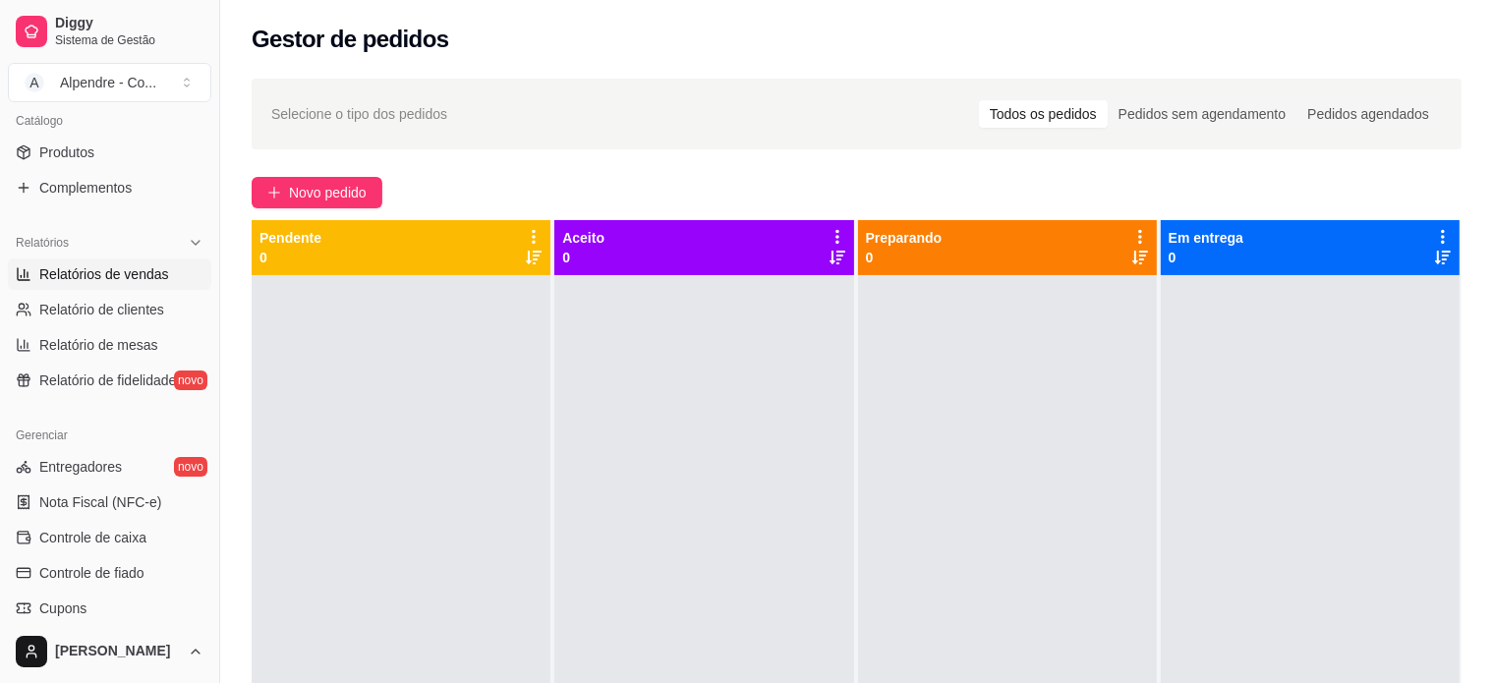
click at [135, 273] on span "Relatórios de vendas" at bounding box center [104, 274] width 130 height 20
select select "ALL"
select select "0"
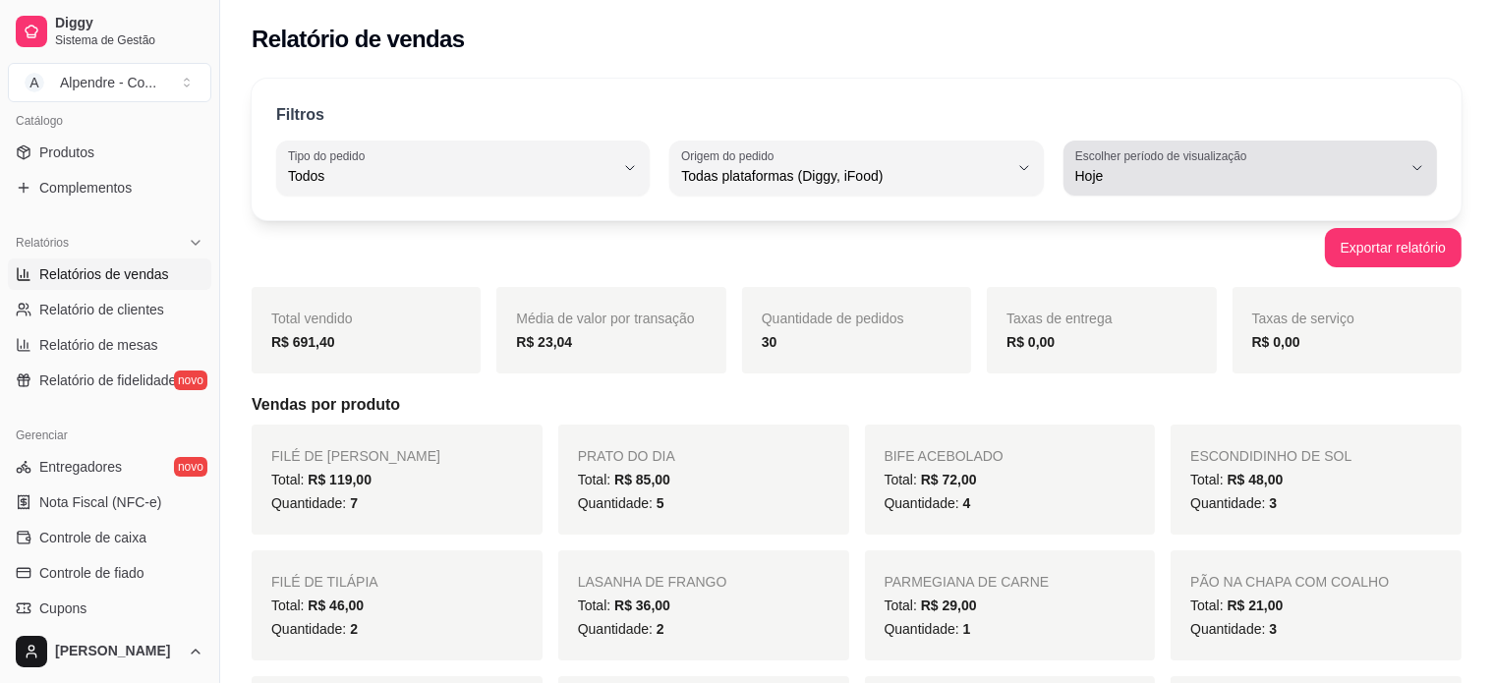
click at [1219, 178] on span "Hoje" at bounding box center [1238, 176] width 326 height 20
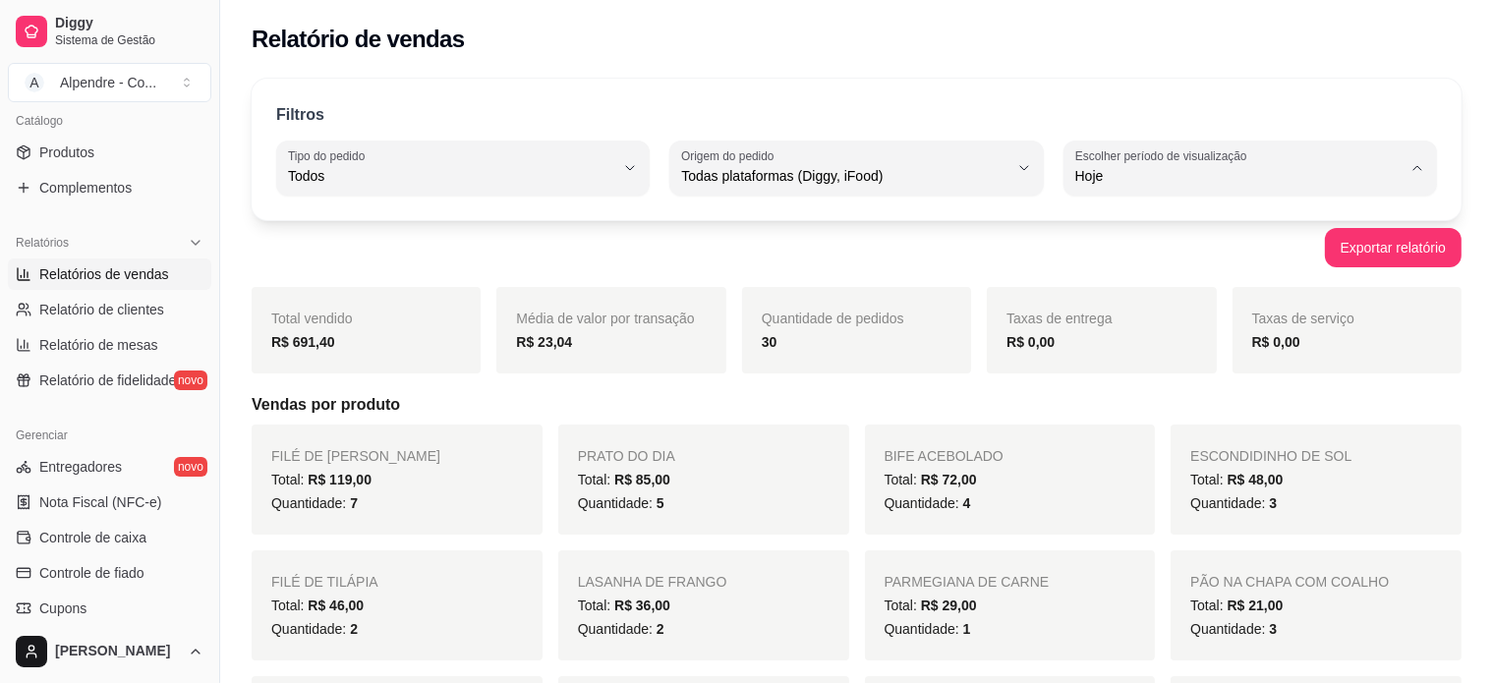
click at [1150, 416] on span "Customizado" at bounding box center [1241, 414] width 310 height 19
type input "-1"
select select "-1"
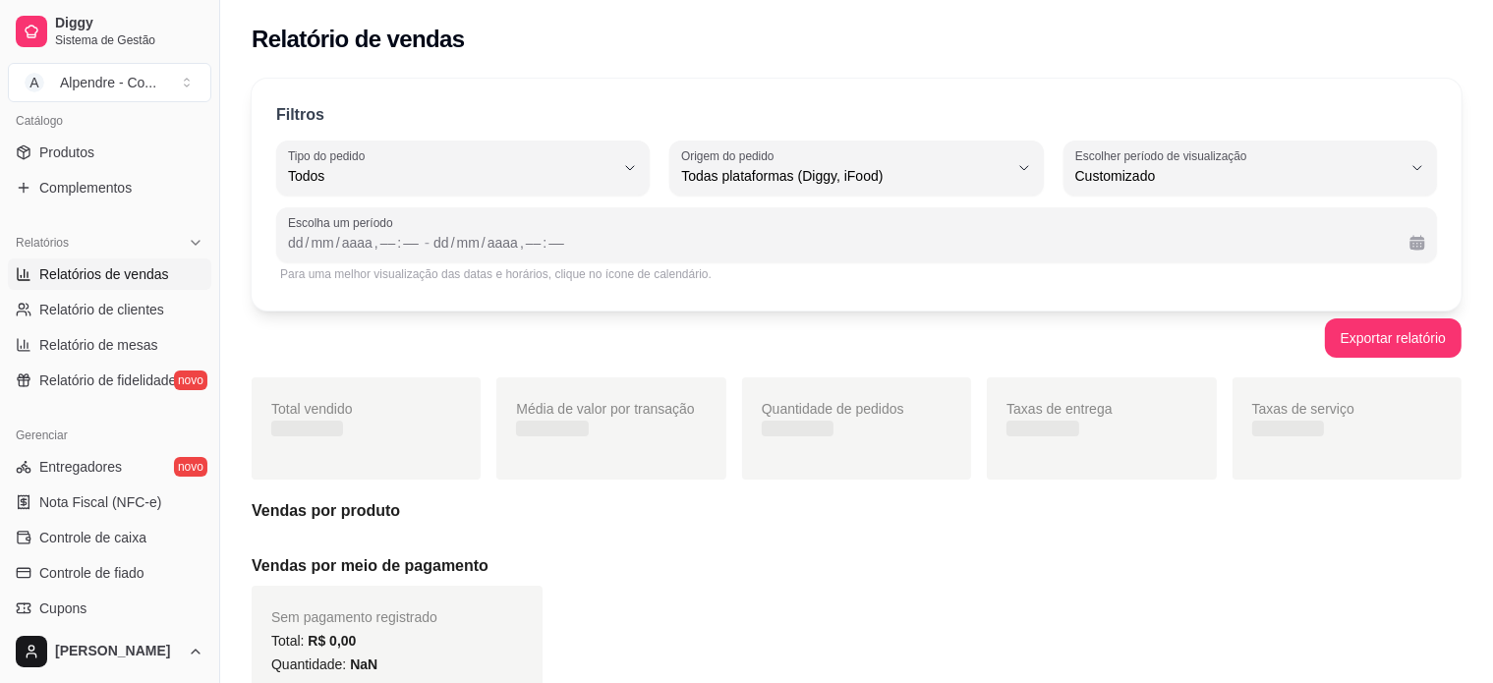
scroll to position [19, 0]
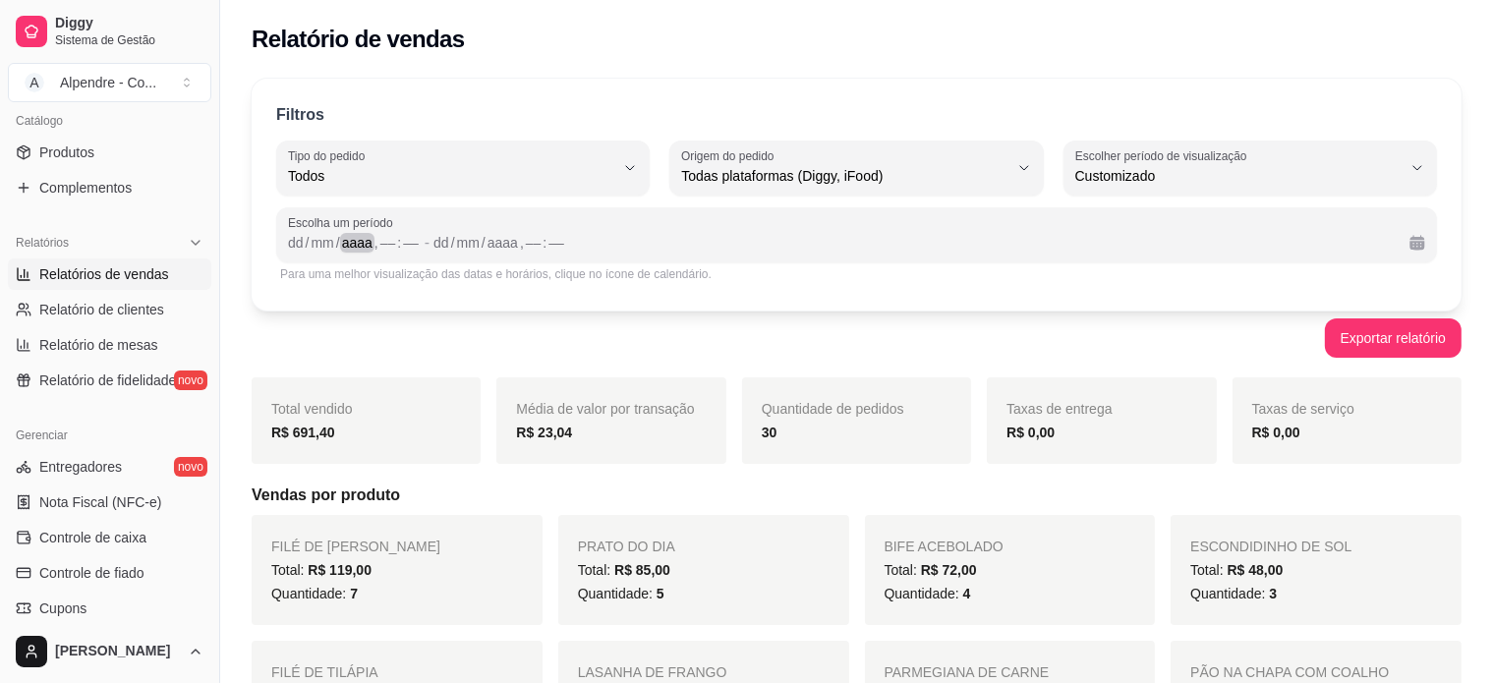
click at [349, 243] on div "aaaa" at bounding box center [357, 243] width 34 height 20
click at [290, 241] on div "dd" at bounding box center [296, 243] width 20 height 20
click at [362, 246] on div "2024" at bounding box center [349, 243] width 34 height 20
click at [493, 239] on div "2024" at bounding box center [480, 243] width 34 height 20
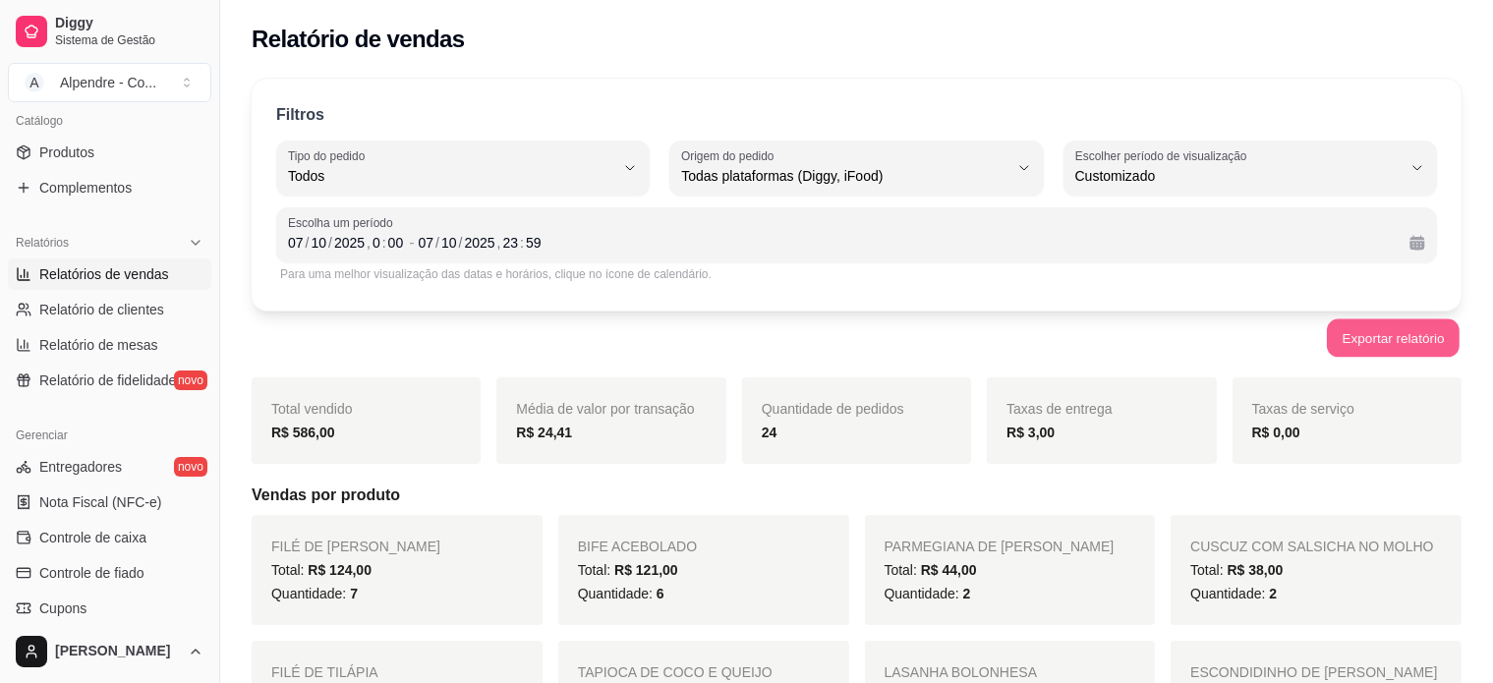
click at [1417, 331] on button "Exportar relatório" at bounding box center [1393, 338] width 133 height 38
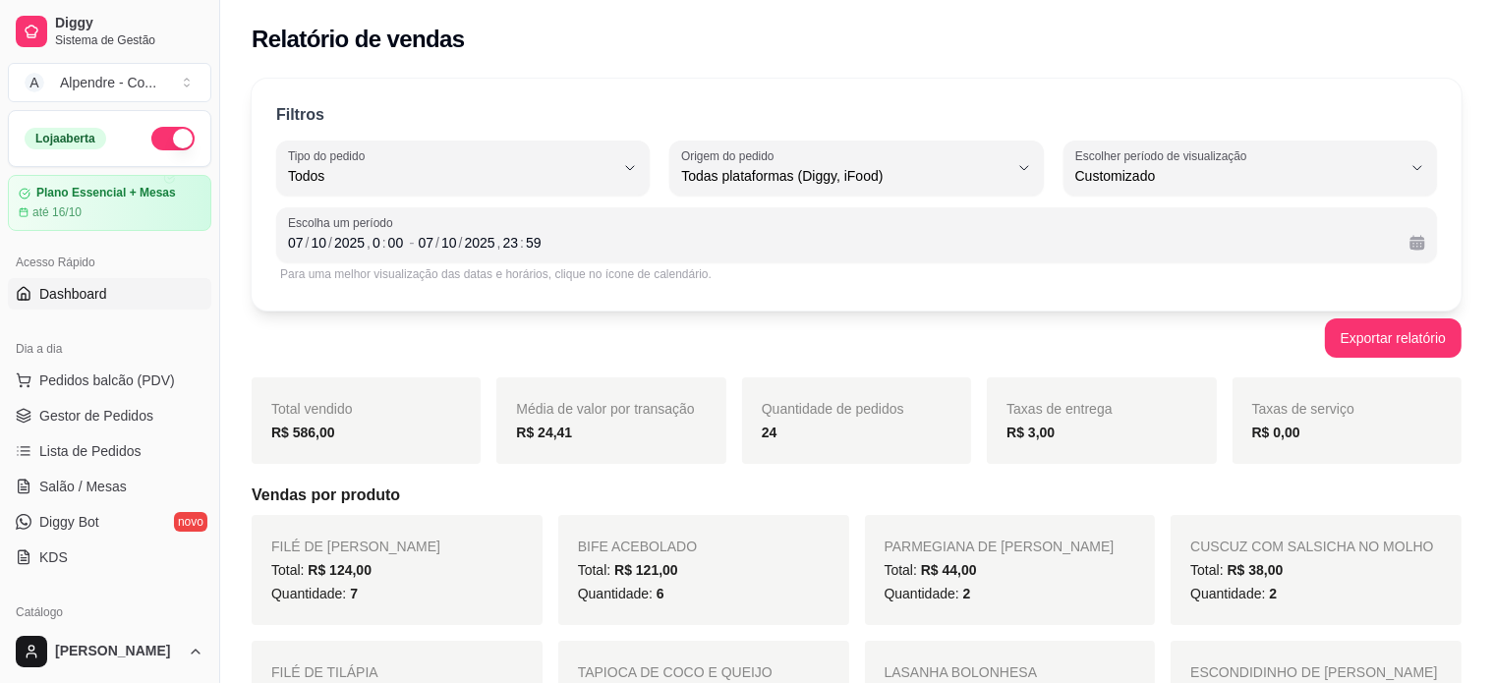
click at [77, 298] on span "Dashboard" at bounding box center [73, 294] width 68 height 20
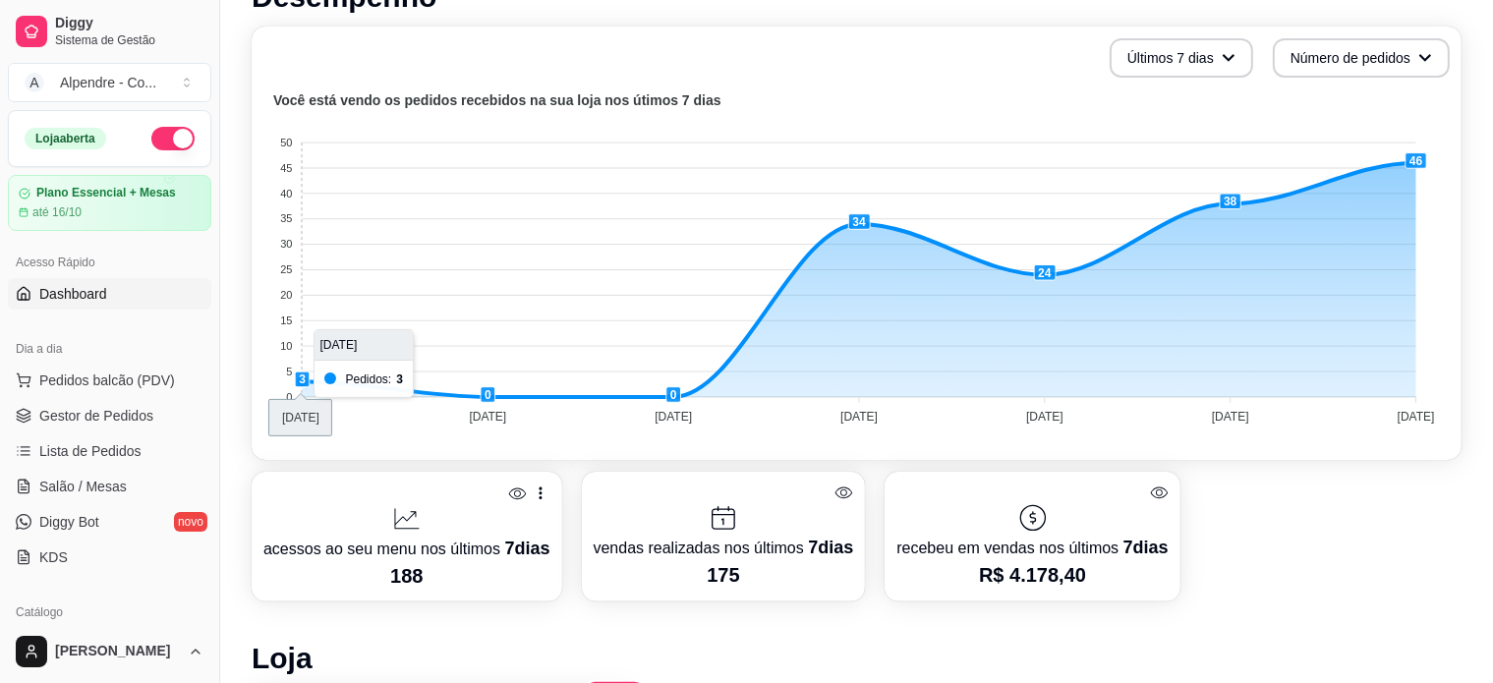
scroll to position [491, 0]
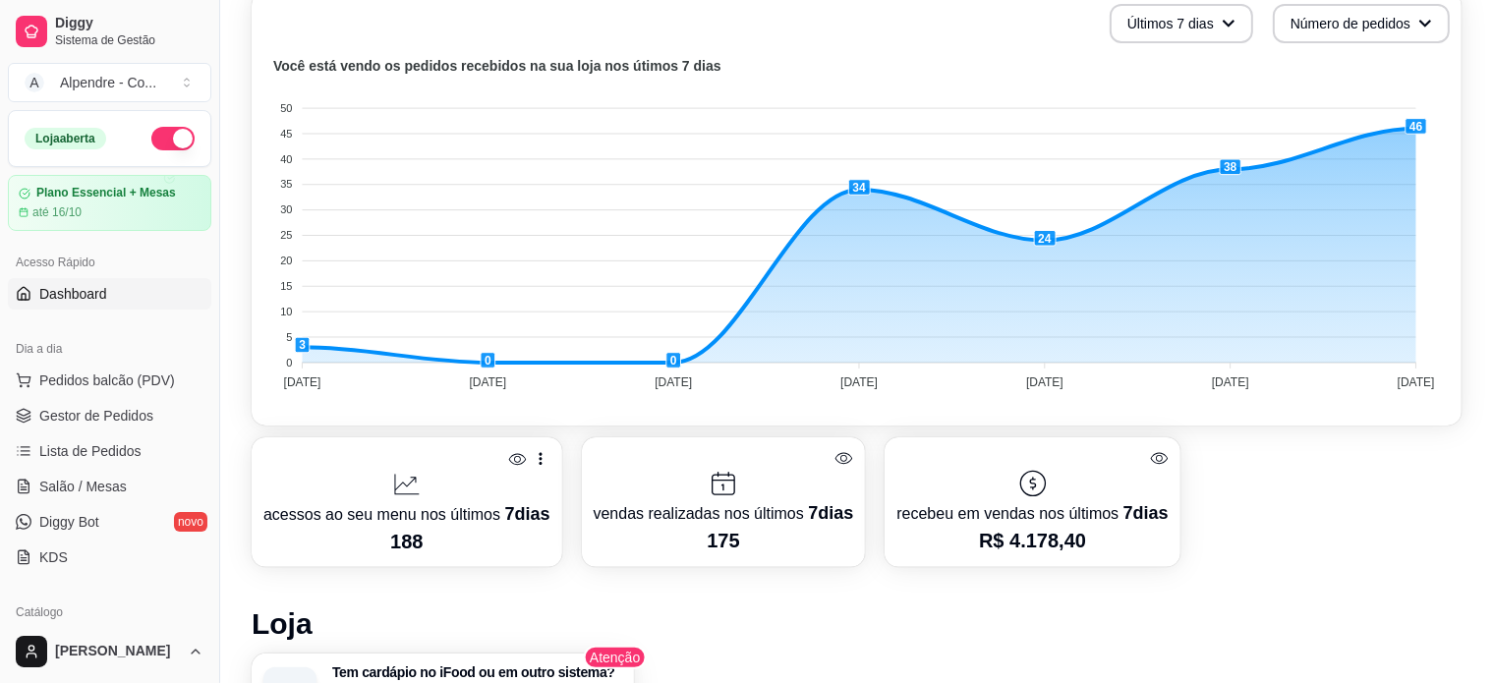
click at [738, 401] on div "Você está vendo os pedidos recebidos na sua loja nos útimos 7 dias 50 50 45 45 …" at bounding box center [856, 234] width 1186 height 359
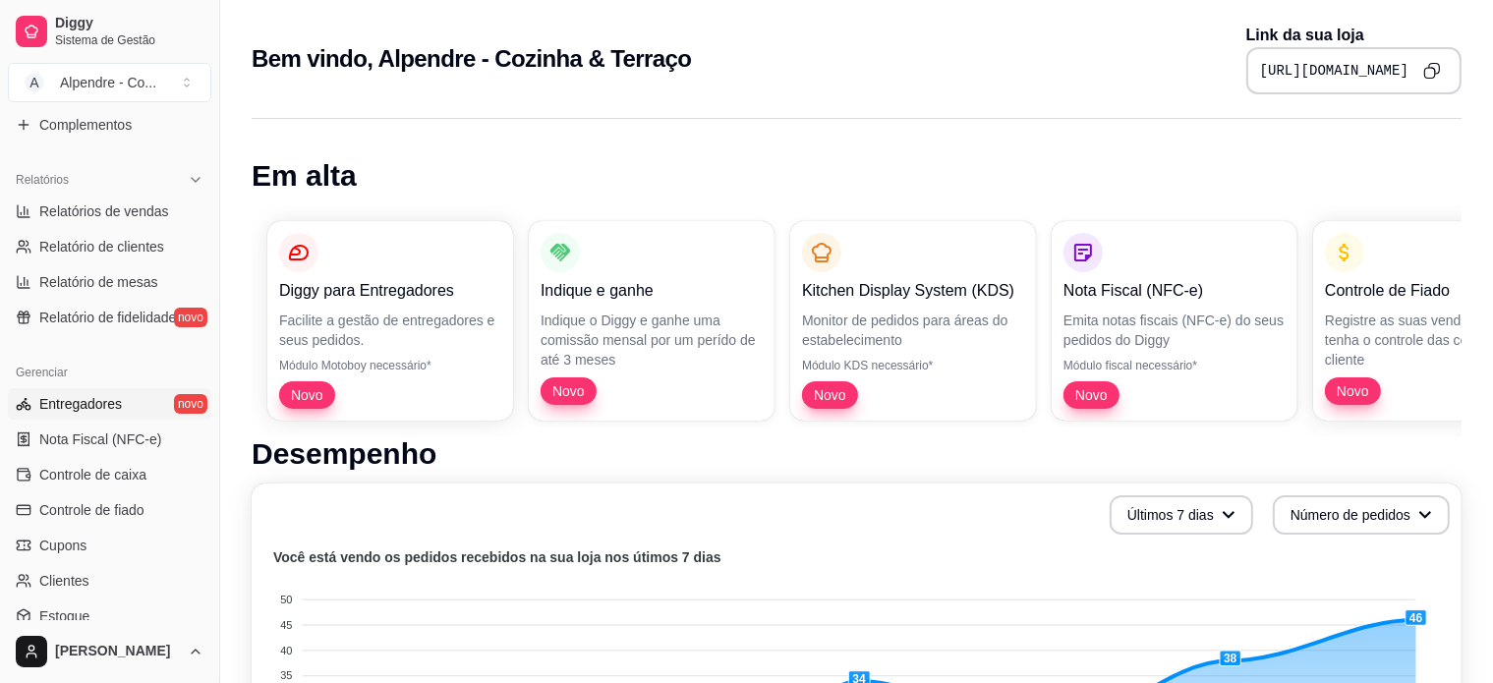
scroll to position [590, 0]
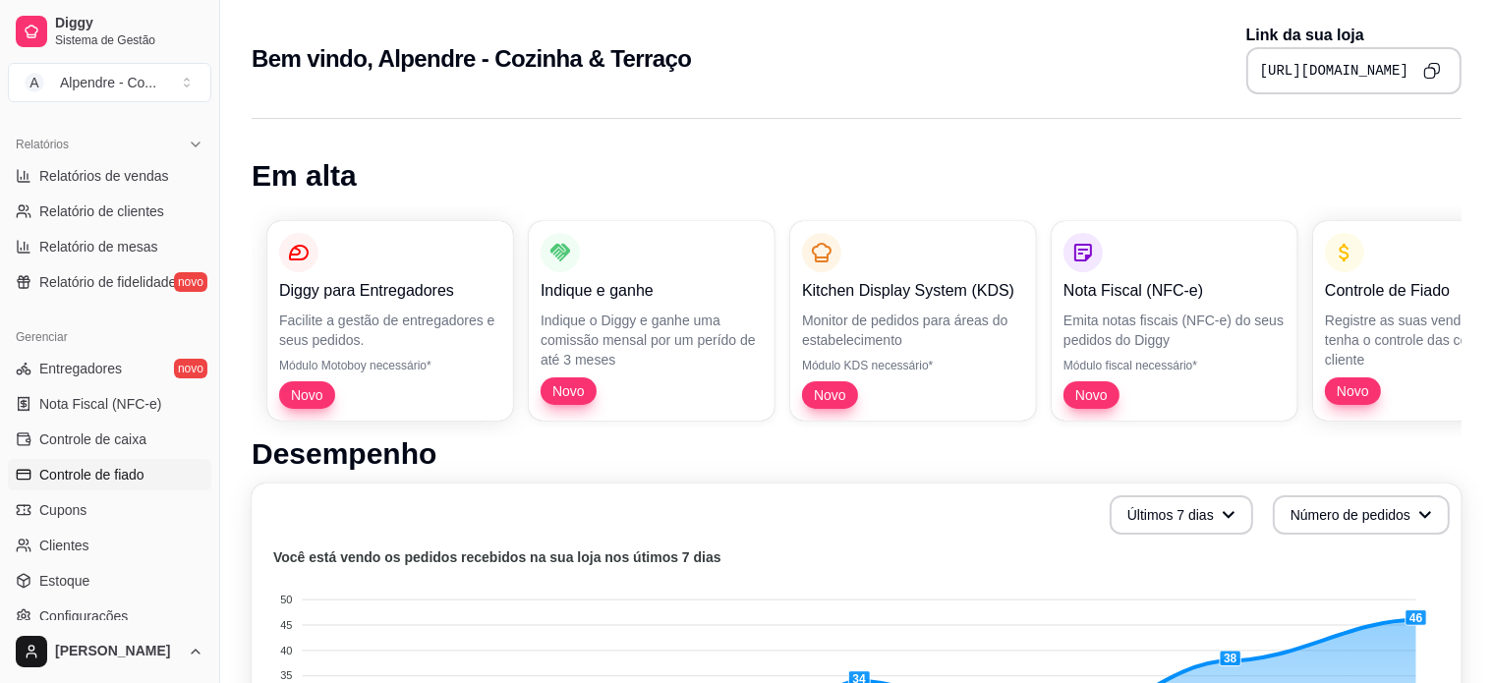
click at [125, 469] on span "Controle de fiado" at bounding box center [91, 475] width 105 height 20
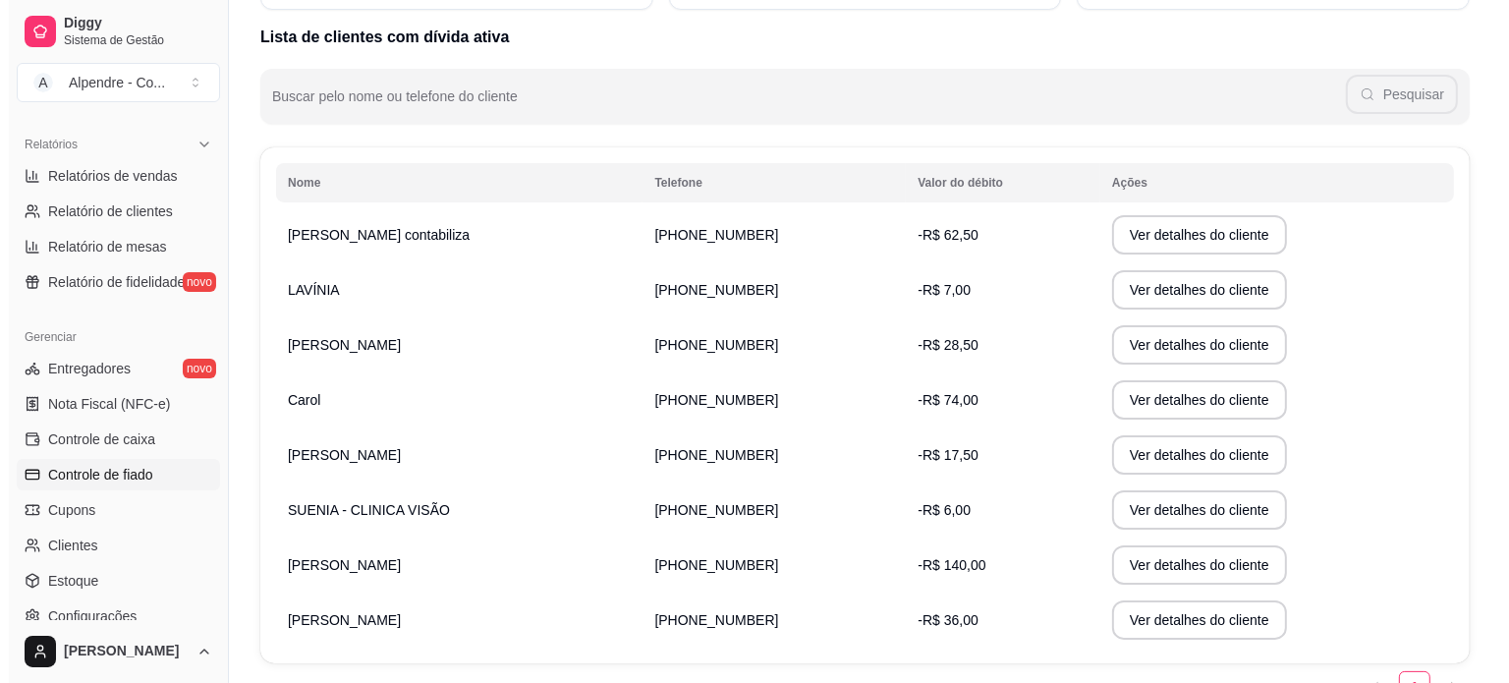
scroll to position [98, 0]
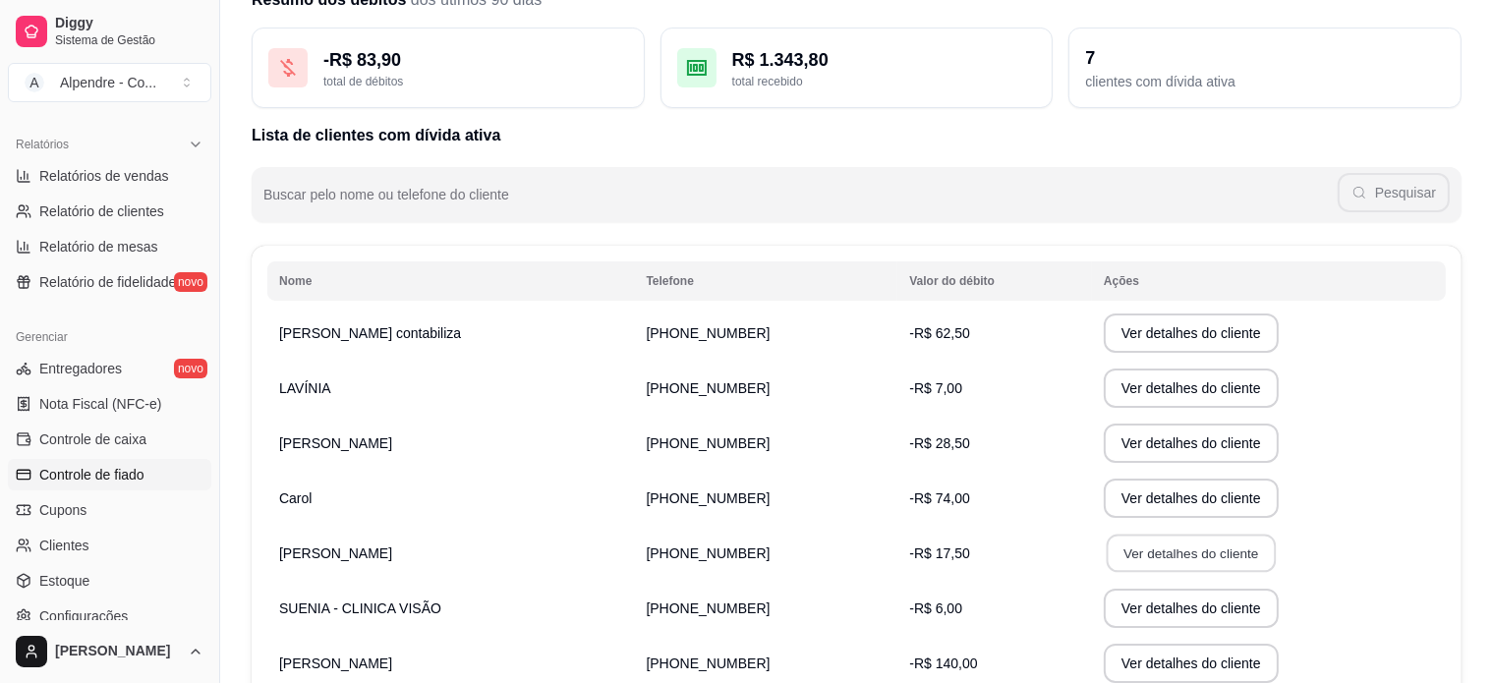
click at [1166, 540] on button "Ver detalhes do cliente" at bounding box center [1191, 554] width 169 height 38
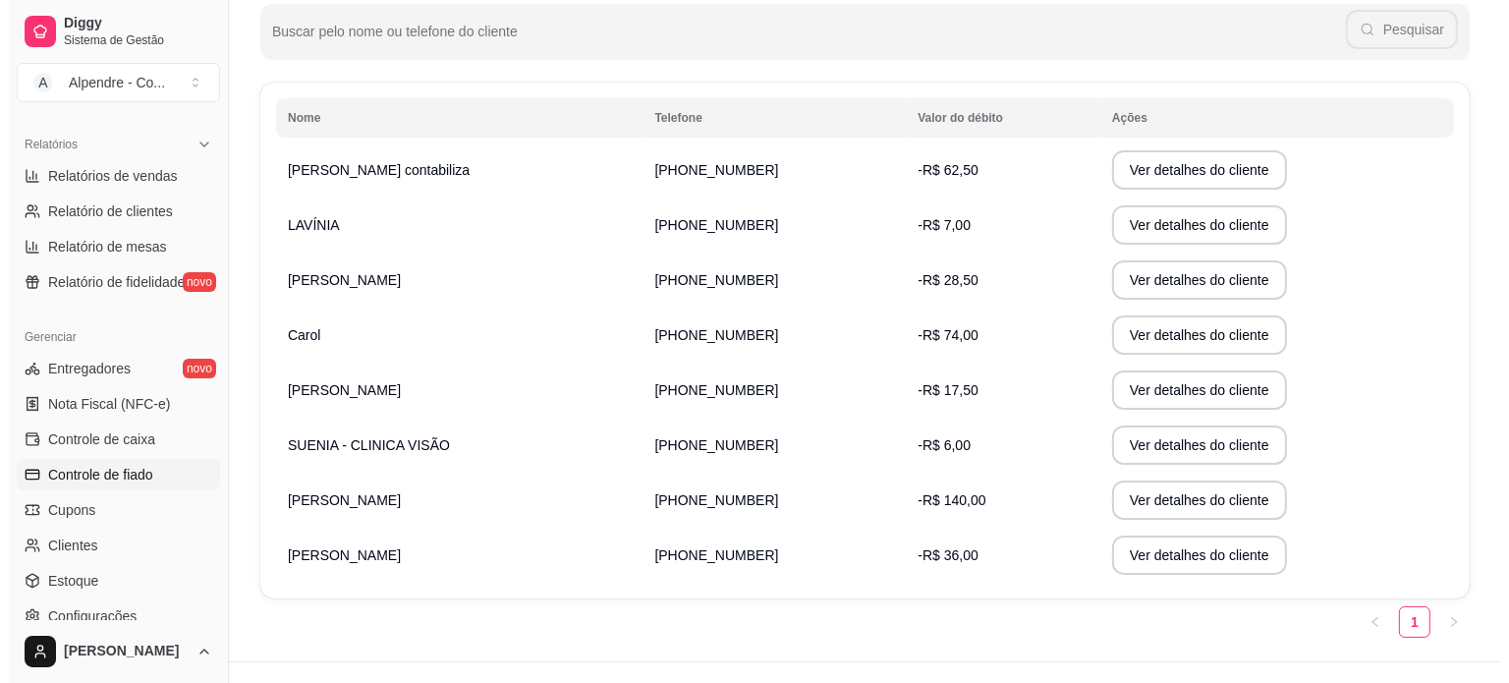
scroll to position [295, 0]
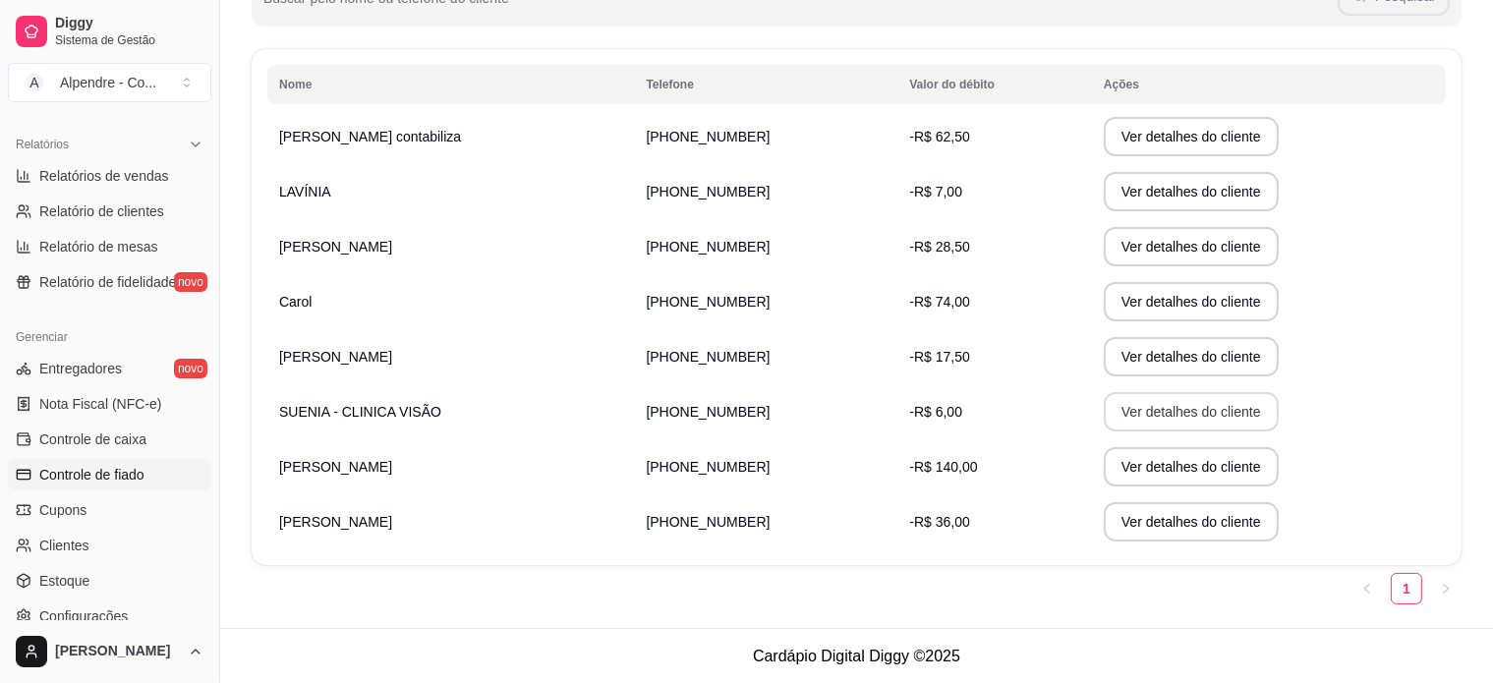
click at [1189, 419] on button "Ver detalhes do cliente" at bounding box center [1191, 411] width 175 height 39
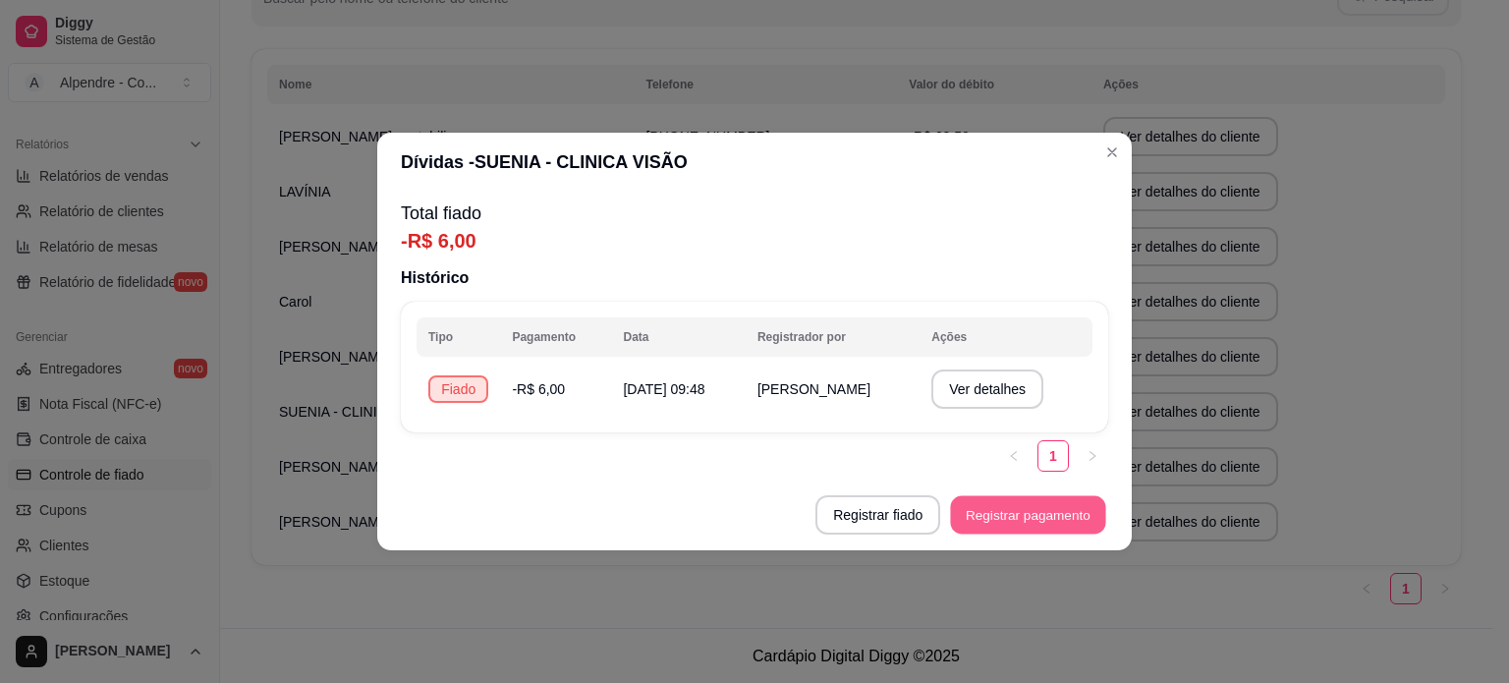
click at [1021, 514] on button "Registrar pagamento" at bounding box center [1028, 515] width 155 height 38
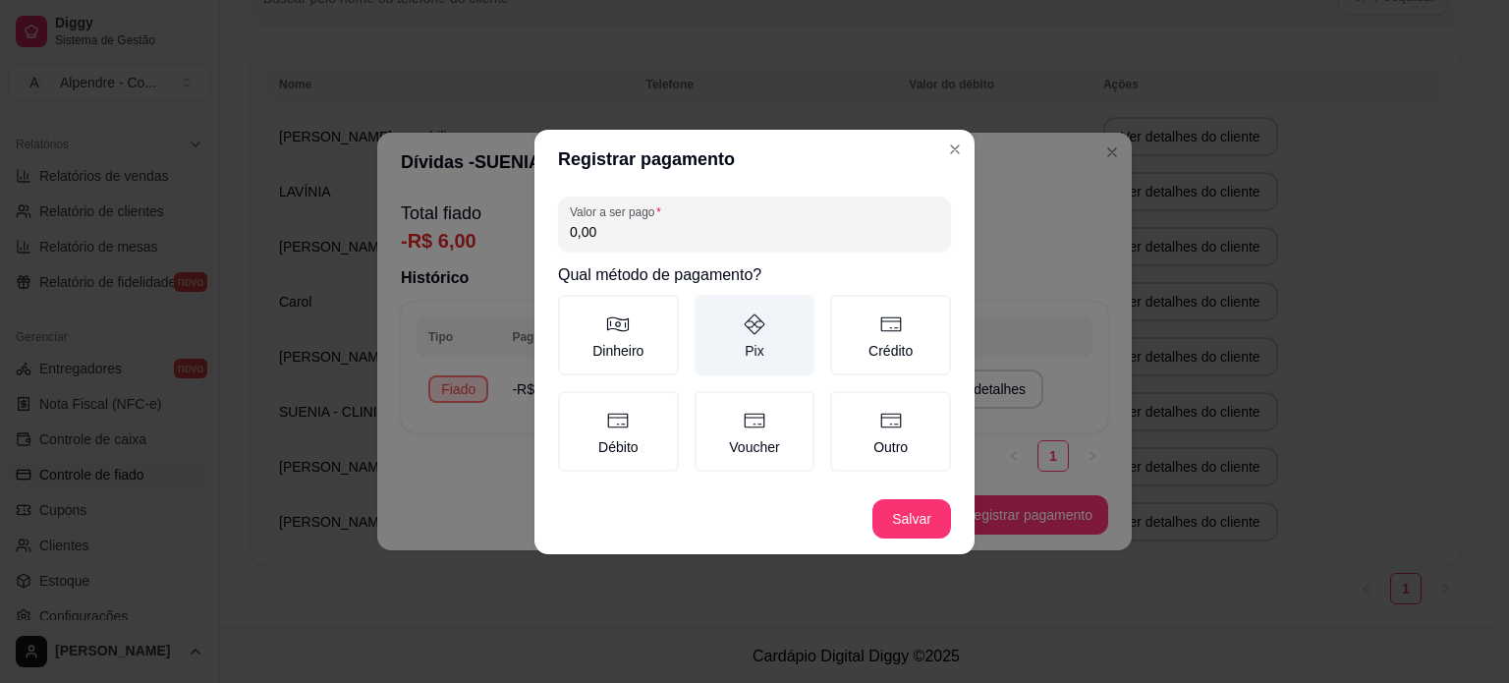
click at [751, 346] on label "Pix" at bounding box center [755, 335] width 121 height 81
click at [710, 310] on button "Pix" at bounding box center [702, 302] width 16 height 16
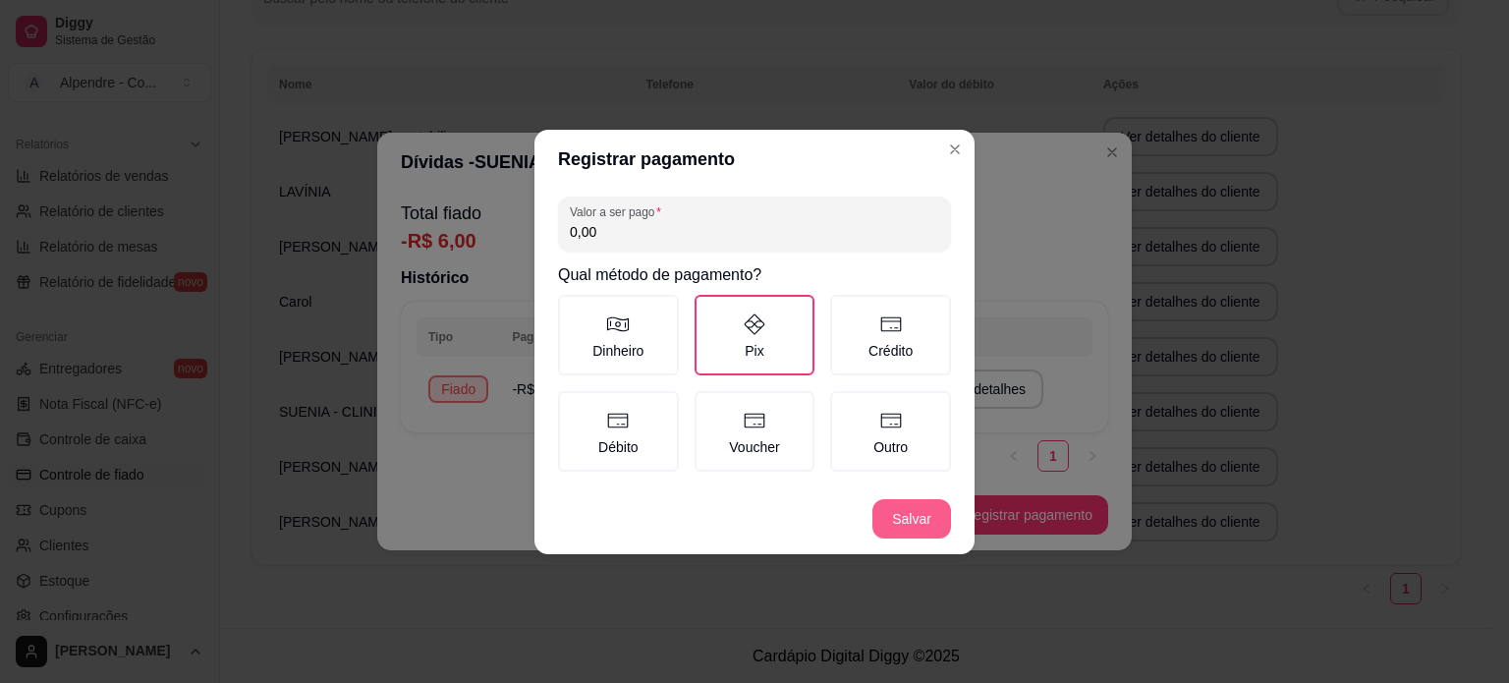
click at [917, 508] on button "Salvar" at bounding box center [912, 518] width 79 height 39
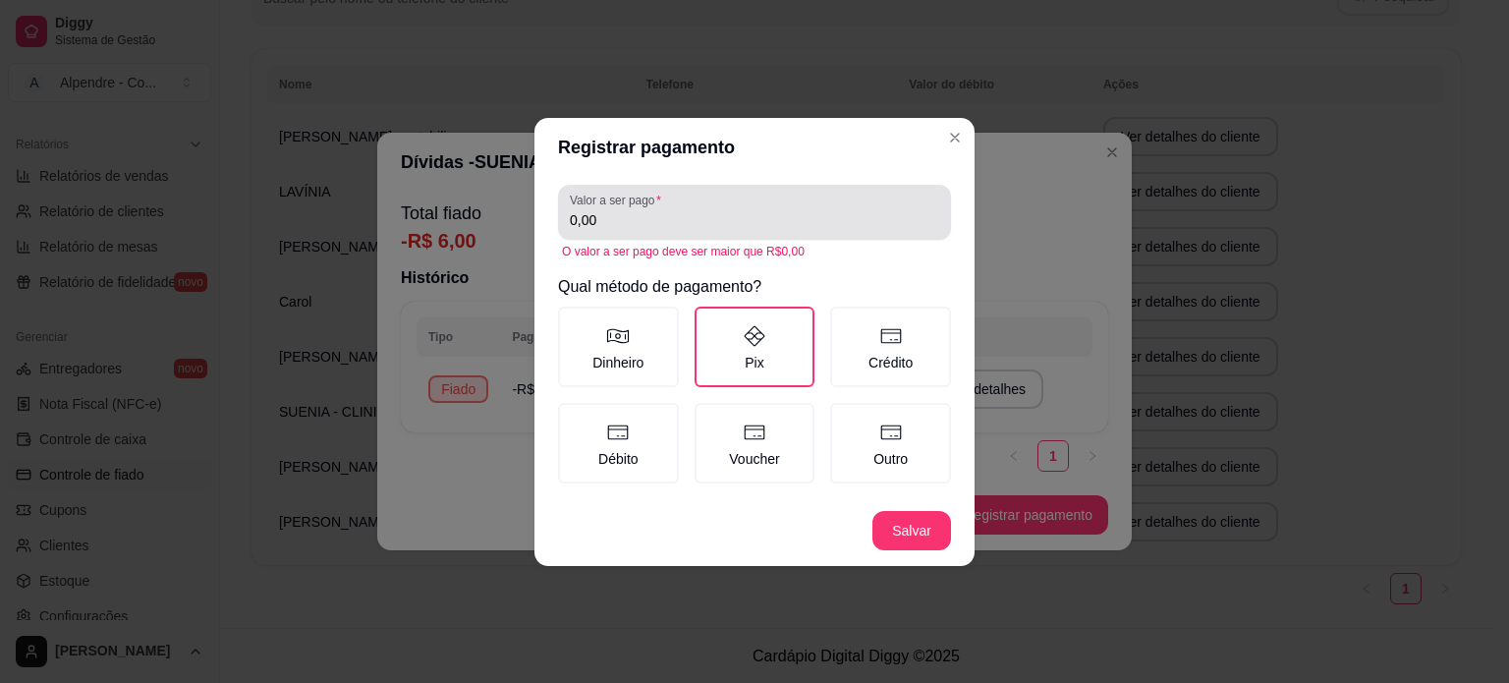
click at [678, 218] on input "0,00" at bounding box center [755, 220] width 370 height 20
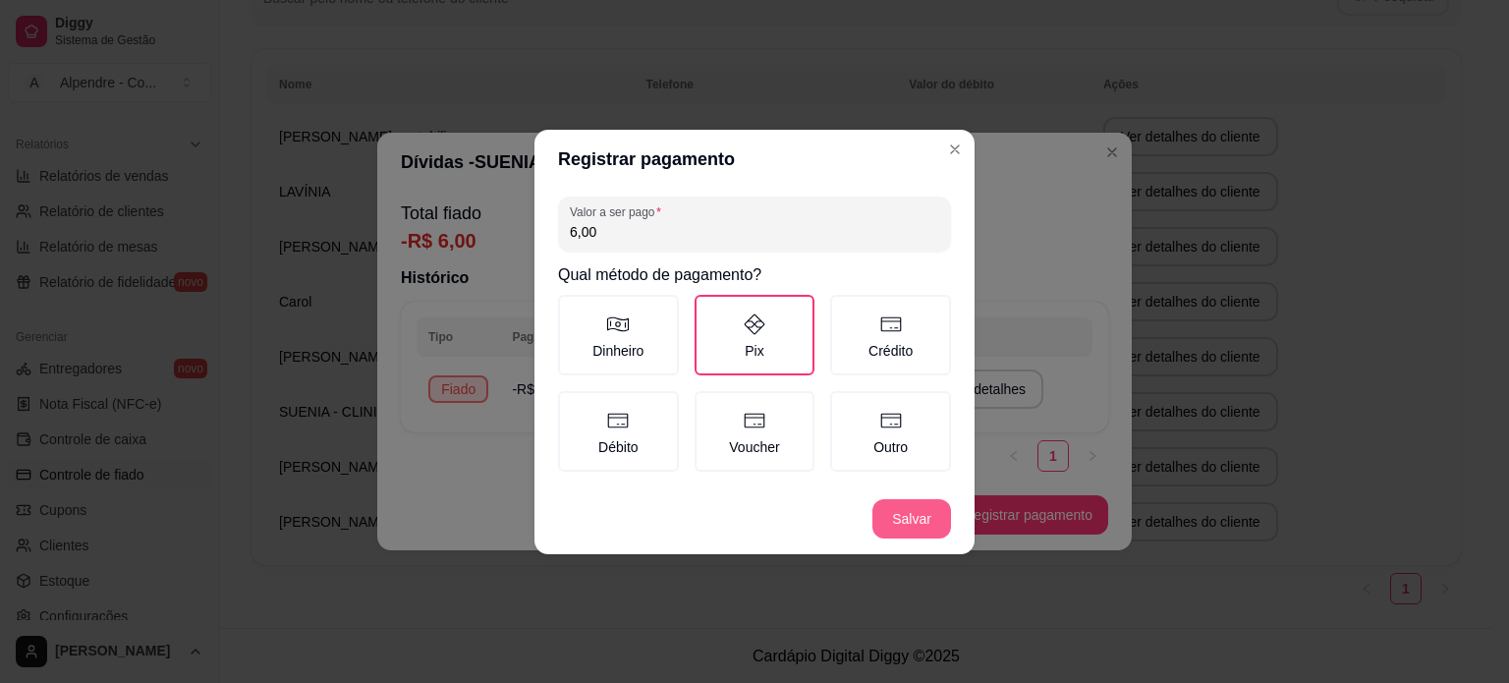
type input "6,00"
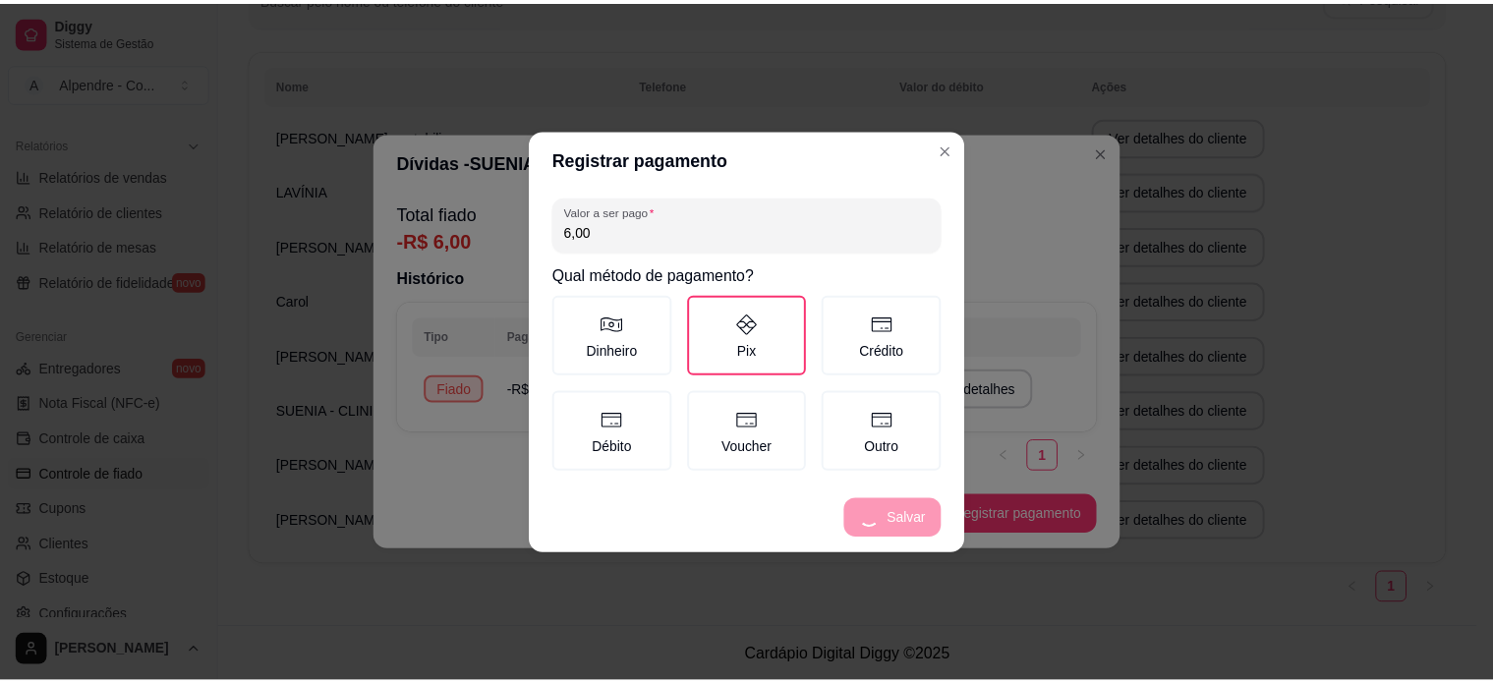
scroll to position [240, 0]
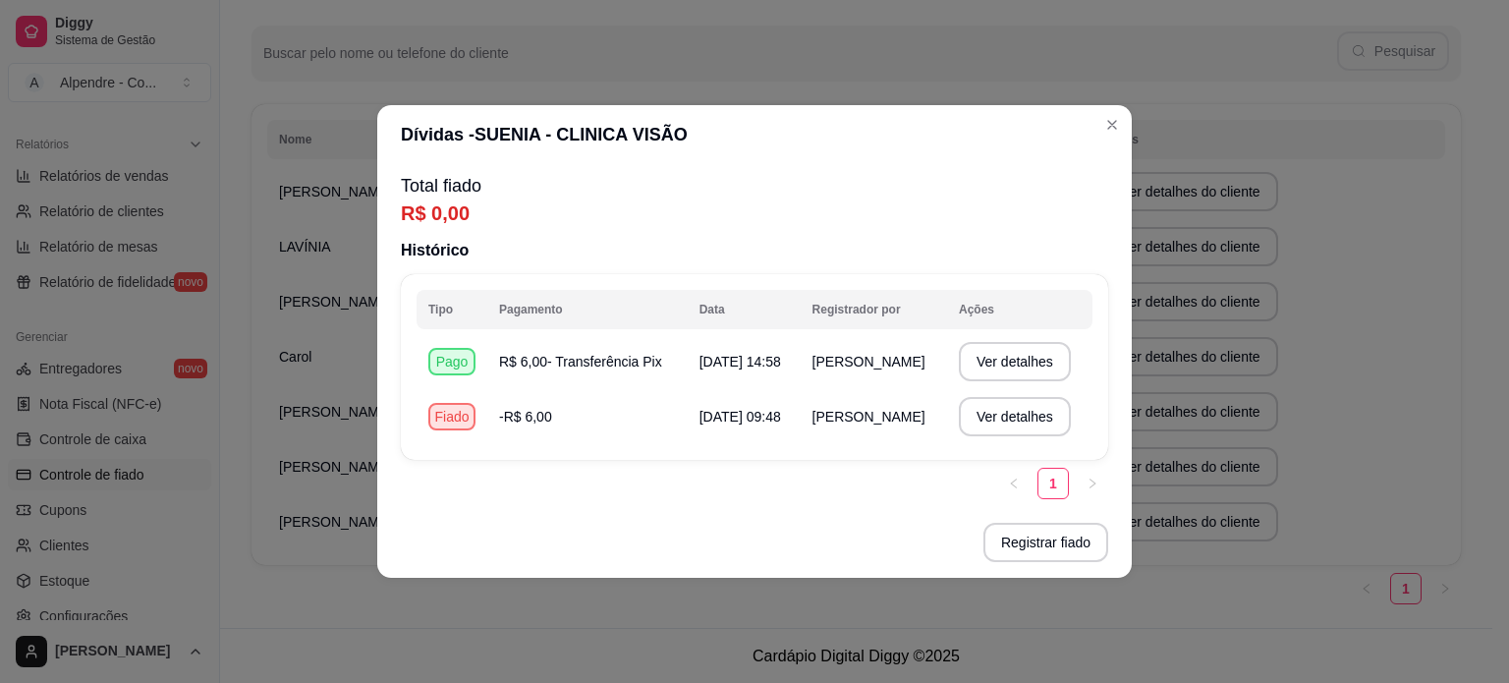
click at [1115, 144] on header "Dívidas - SUENIA - CLINICA VISÃO" at bounding box center [754, 134] width 755 height 59
